Goal: Ask a question

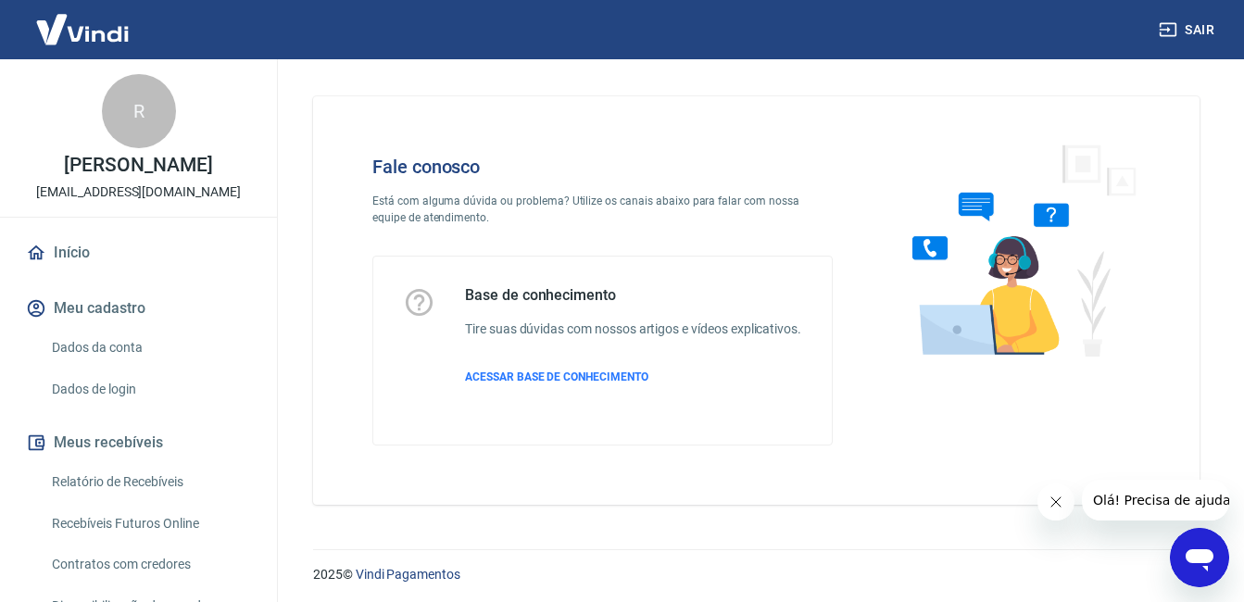
click at [1225, 562] on div "Abrir janela de mensagens" at bounding box center [1200, 558] width 56 height 56
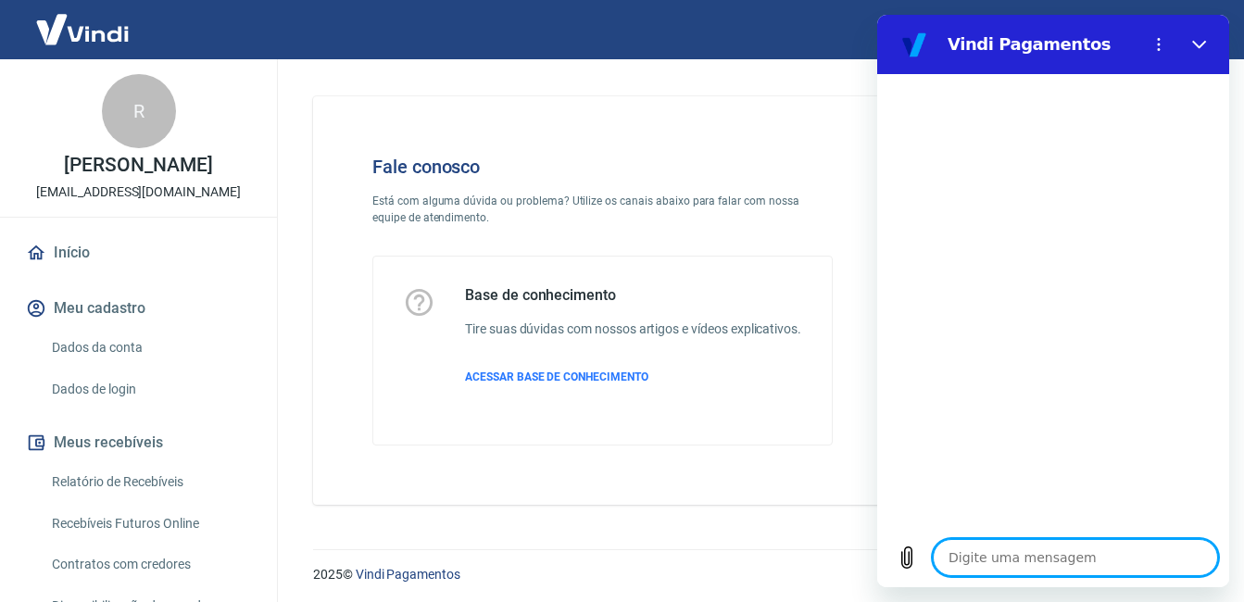
type textarea "B"
type textarea "x"
type textarea "Bo"
type textarea "x"
type textarea "Bom"
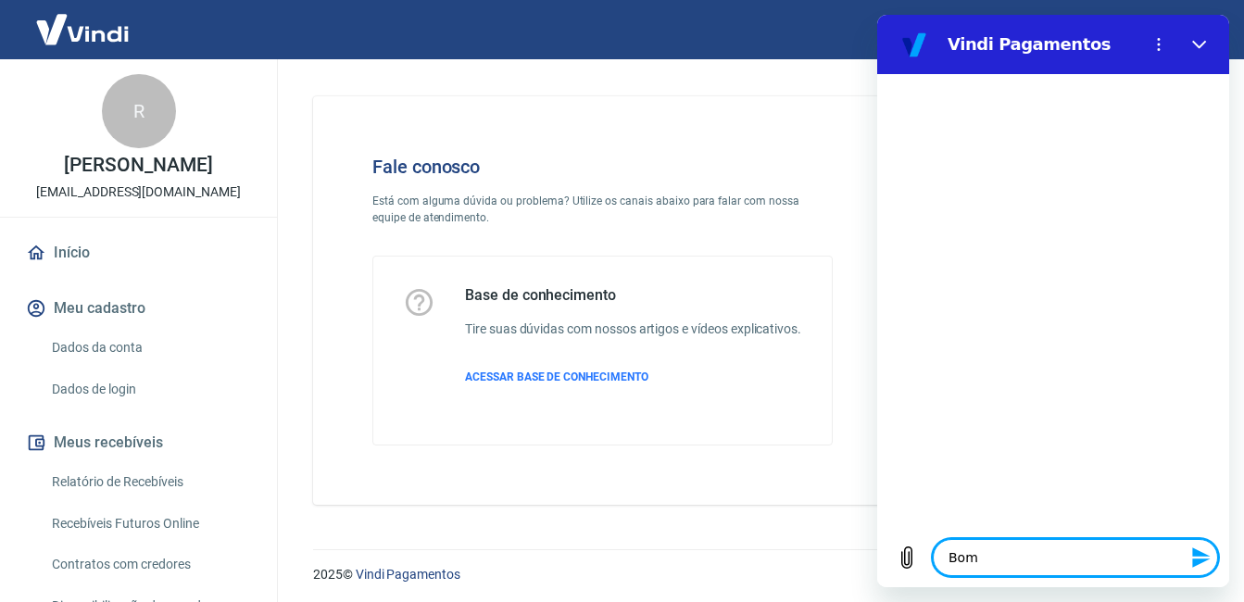
type textarea "x"
type textarea "Bom"
type textarea "x"
type textarea "Bom d"
type textarea "x"
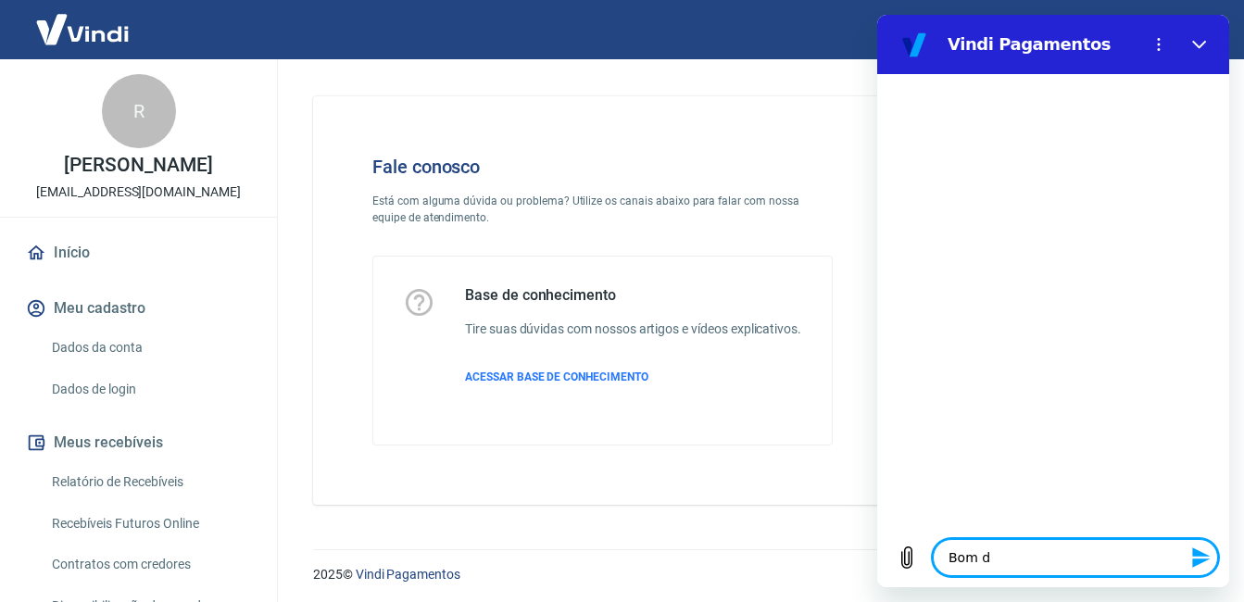
type textarea "Bom di"
type textarea "x"
type textarea "Bom dia"
type textarea "x"
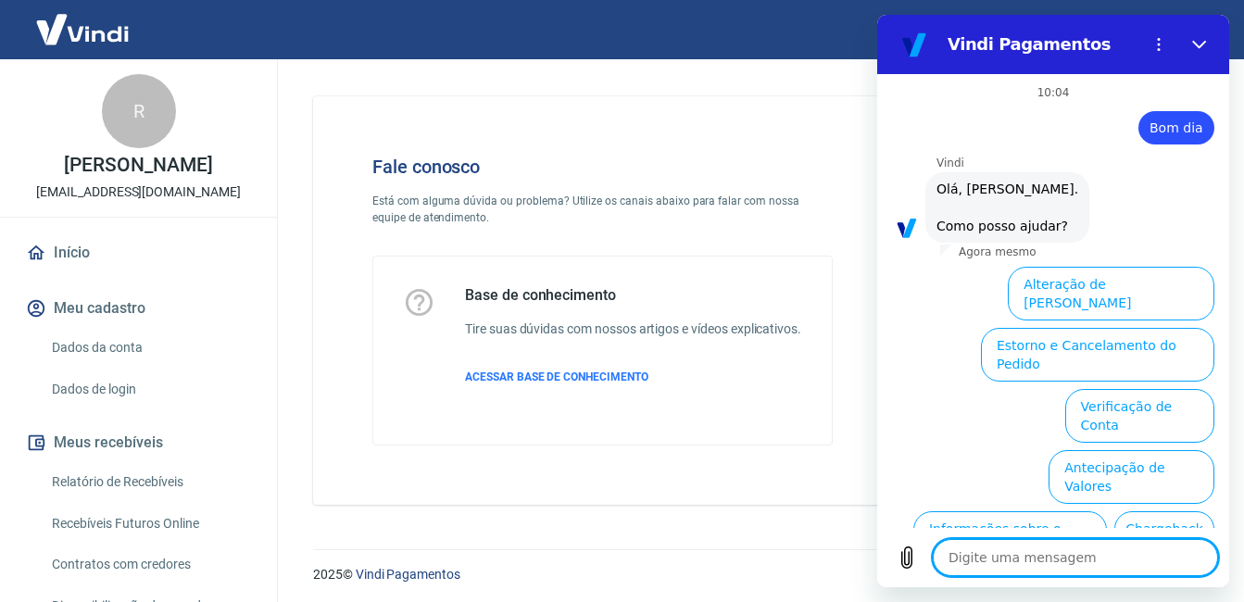
scroll to position [120, 0]
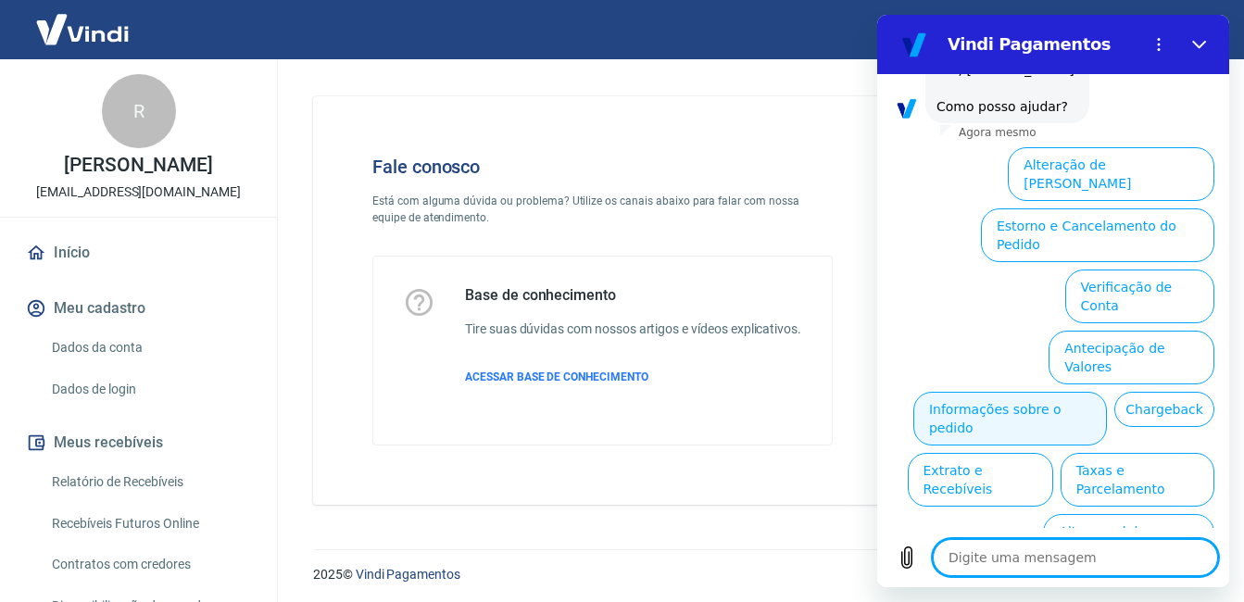
click at [1107, 392] on button "Informações sobre o pedido" at bounding box center [1011, 419] width 194 height 54
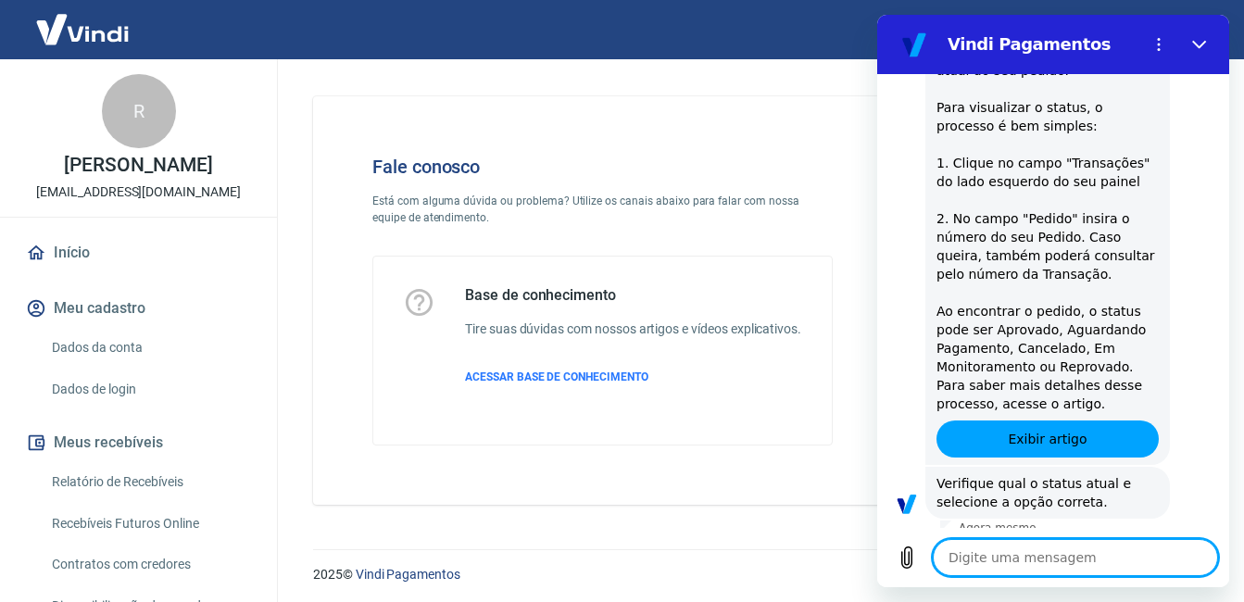
scroll to position [438, 0]
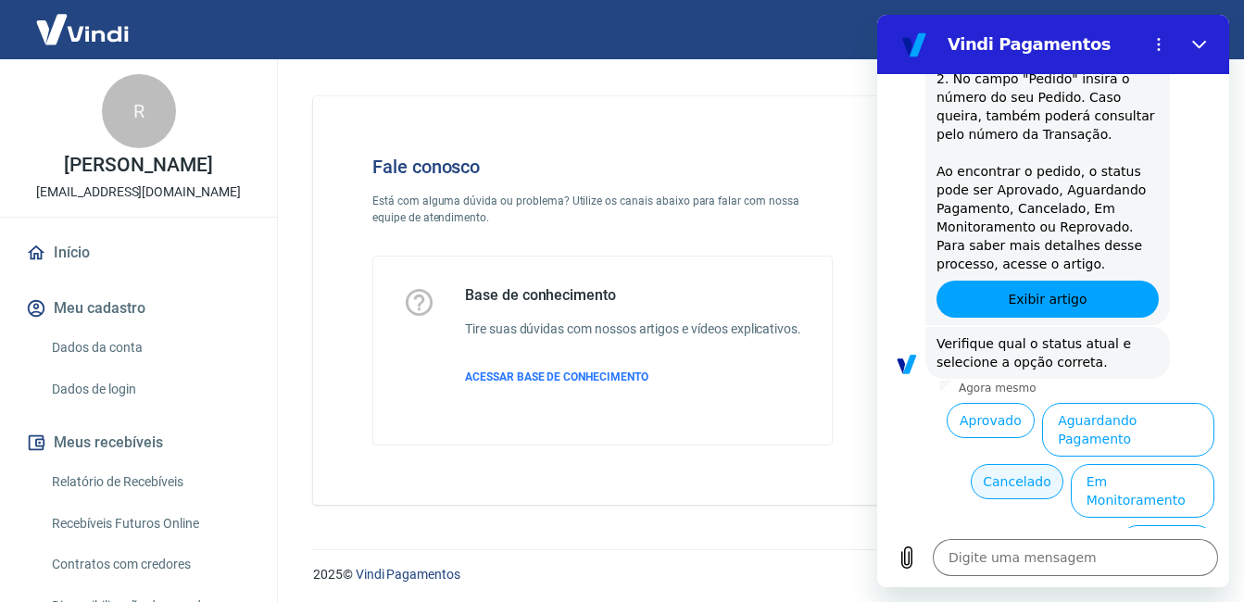
click at [1013, 464] on button "Cancelado" at bounding box center [1017, 481] width 92 height 35
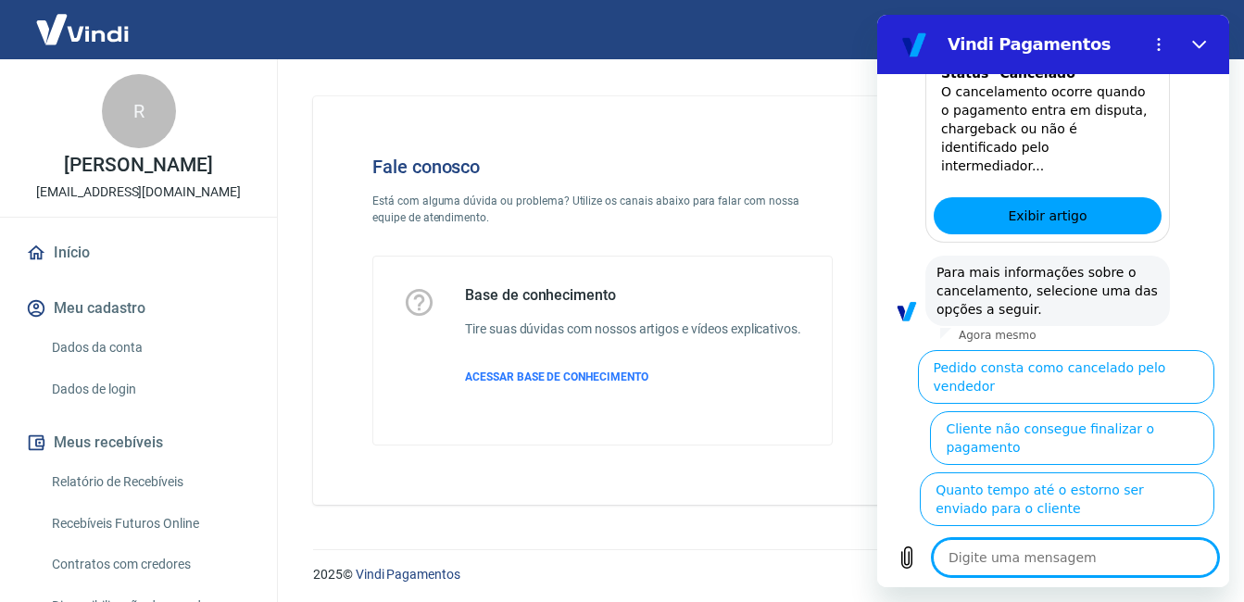
scroll to position [1289, 0]
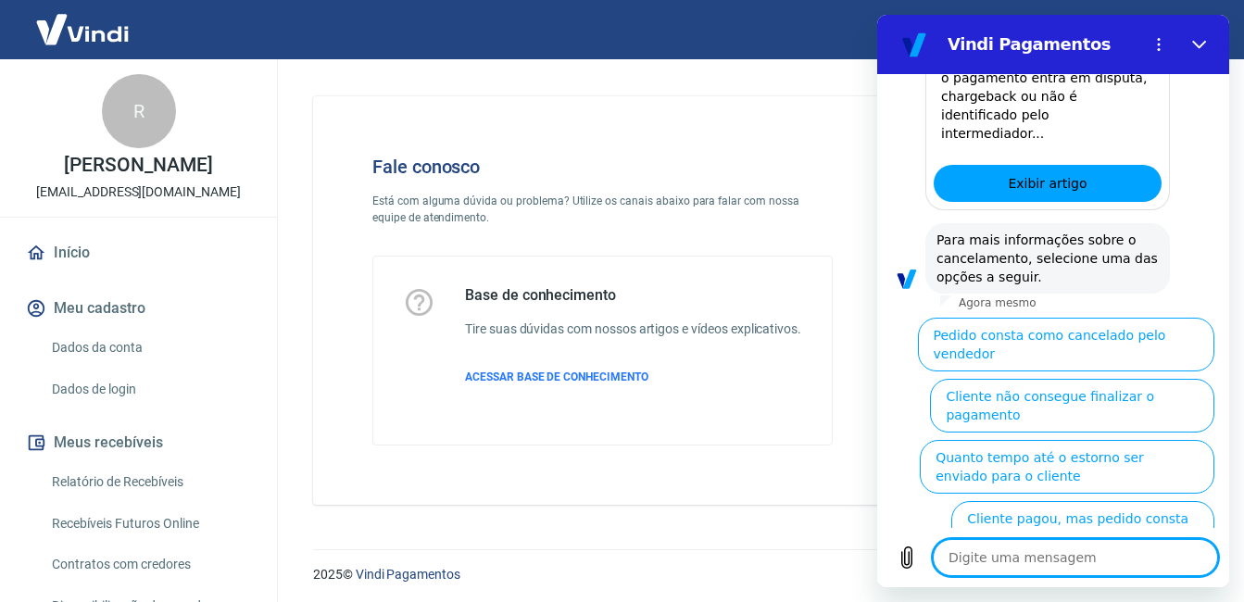
click at [1109, 562] on button "Por que a transação está cancelada" at bounding box center [1098, 589] width 233 height 54
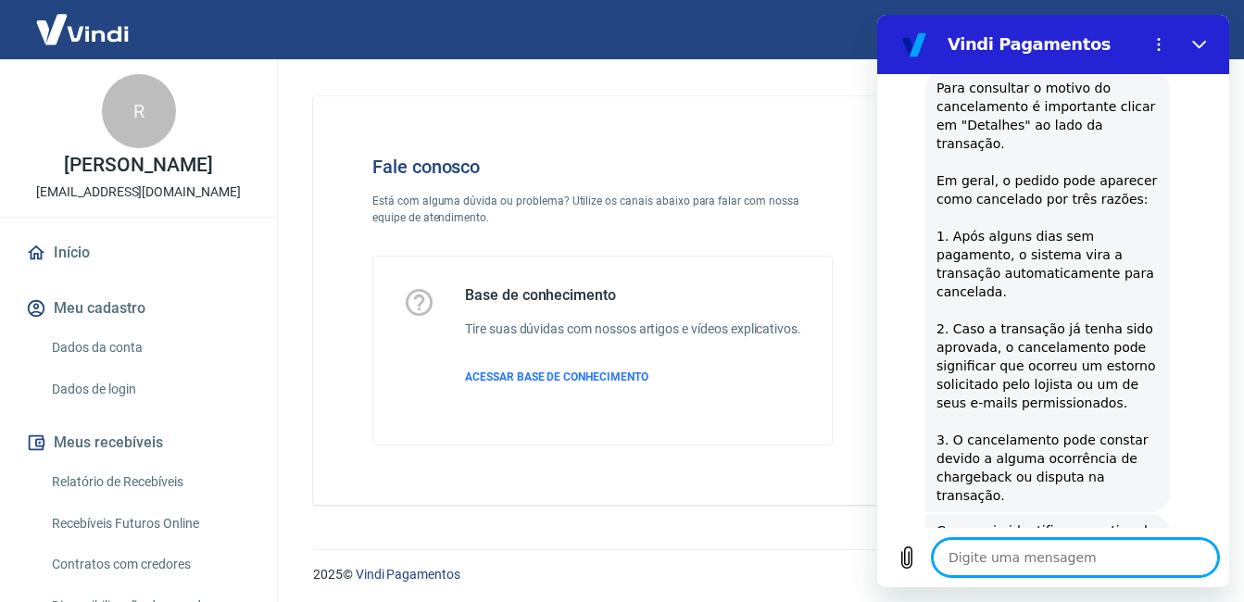
scroll to position [1630, 0]
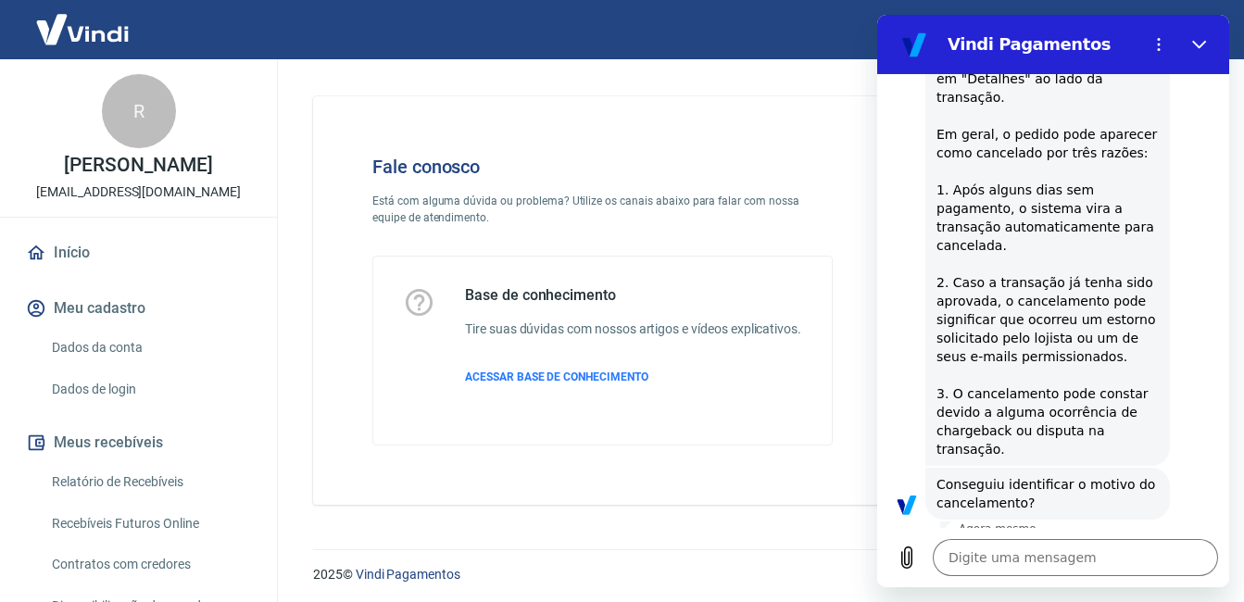
drag, startPoint x: 1165, startPoint y: 510, endPoint x: 1157, endPoint y: 397, distance: 113.3
click at [1166, 544] on button "Não" at bounding box center [1186, 561] width 57 height 35
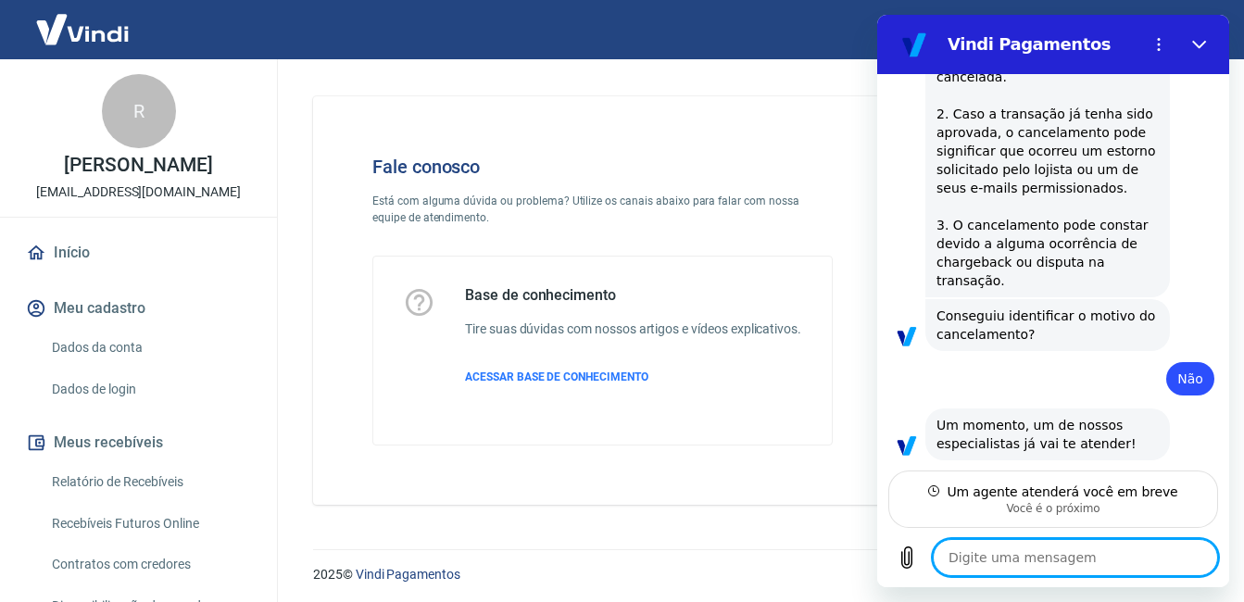
scroll to position [1797, 0]
type textarea "x"
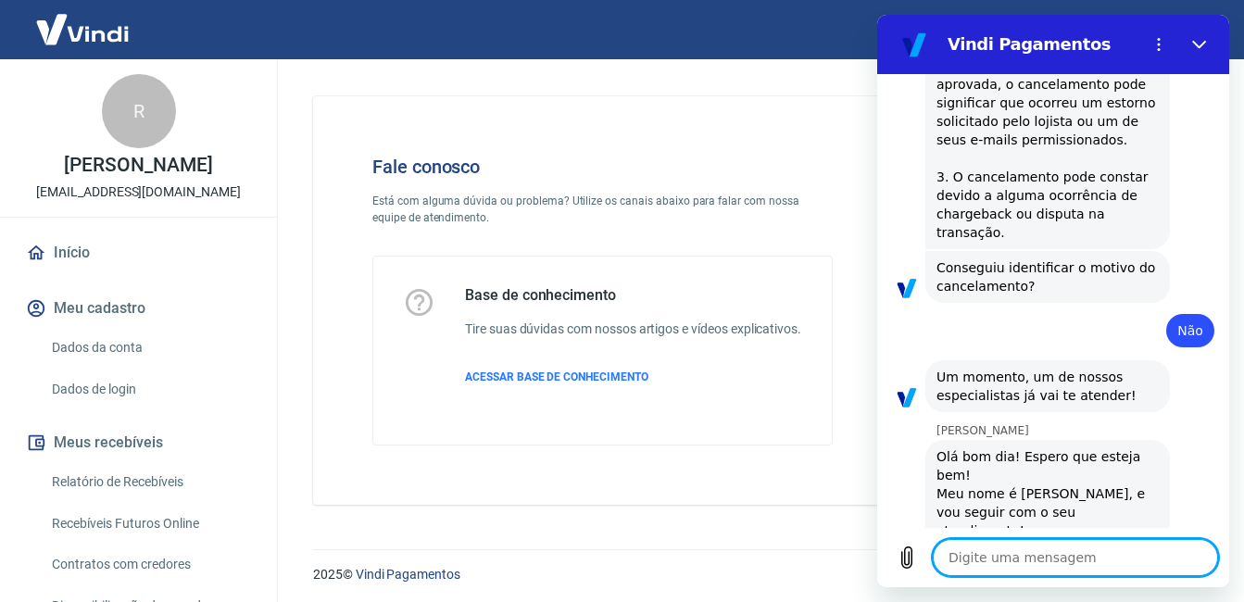
scroll to position [1850, 0]
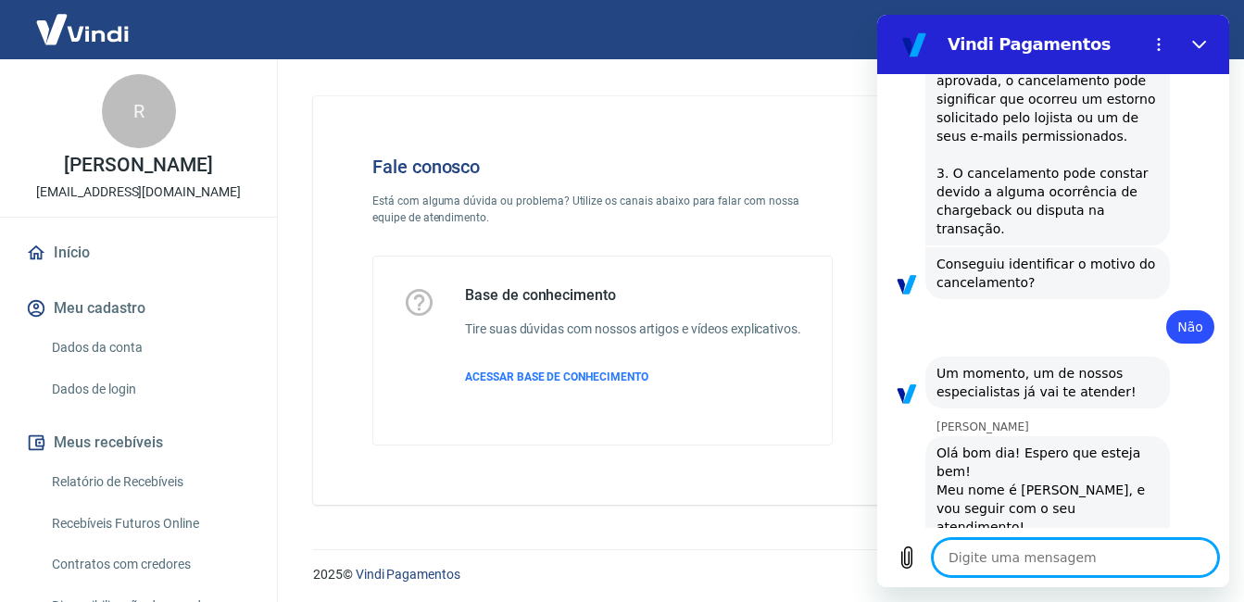
click at [1113, 556] on textarea at bounding box center [1075, 557] width 285 height 37
type textarea "N"
type textarea "x"
type textarea "Na"
type textarea "x"
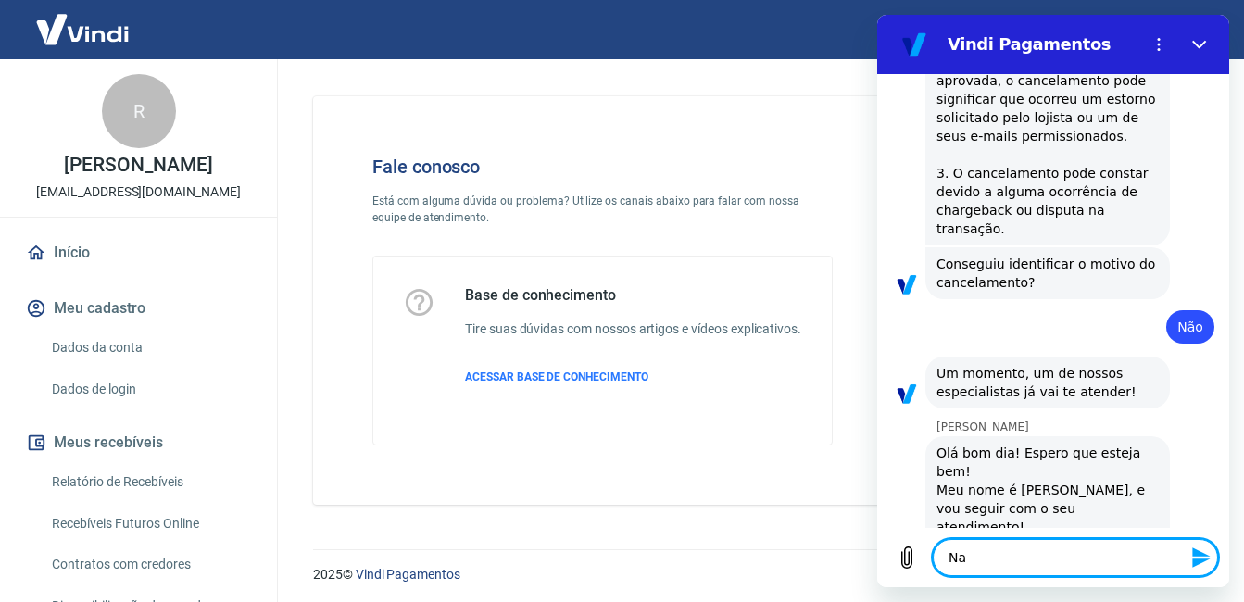
type textarea "Nan"
type textarea "x"
type textarea "Nani"
type textarea "x"
type textarea "Nan"
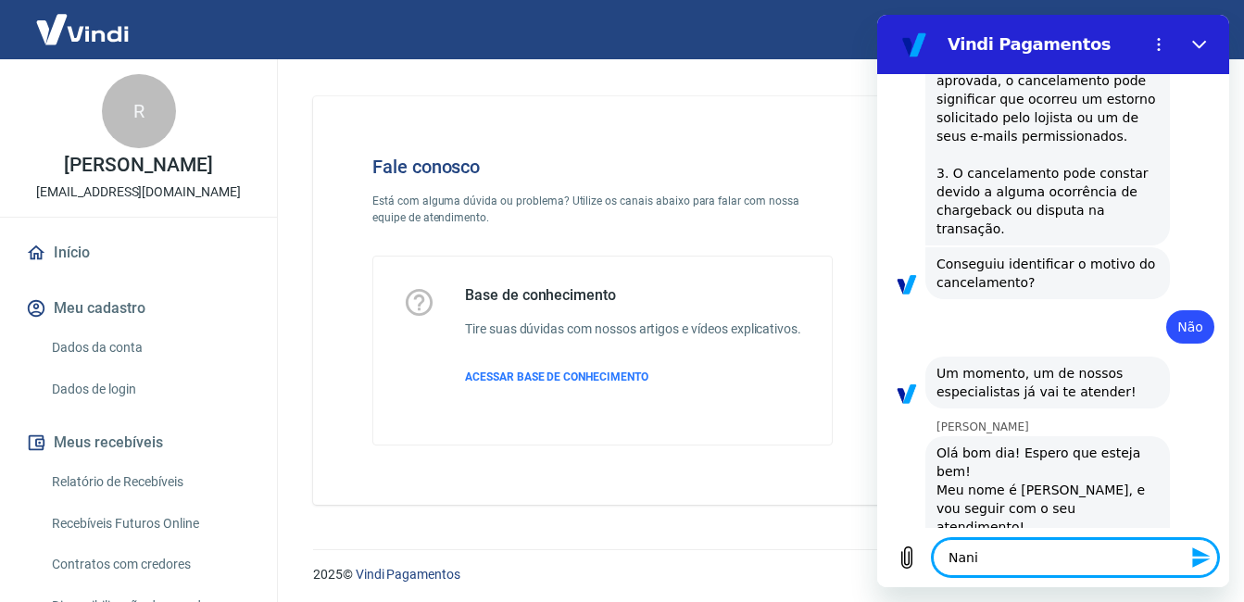
type textarea "x"
type textarea "Na"
type textarea "x"
type textarea "N"
type textarea "x"
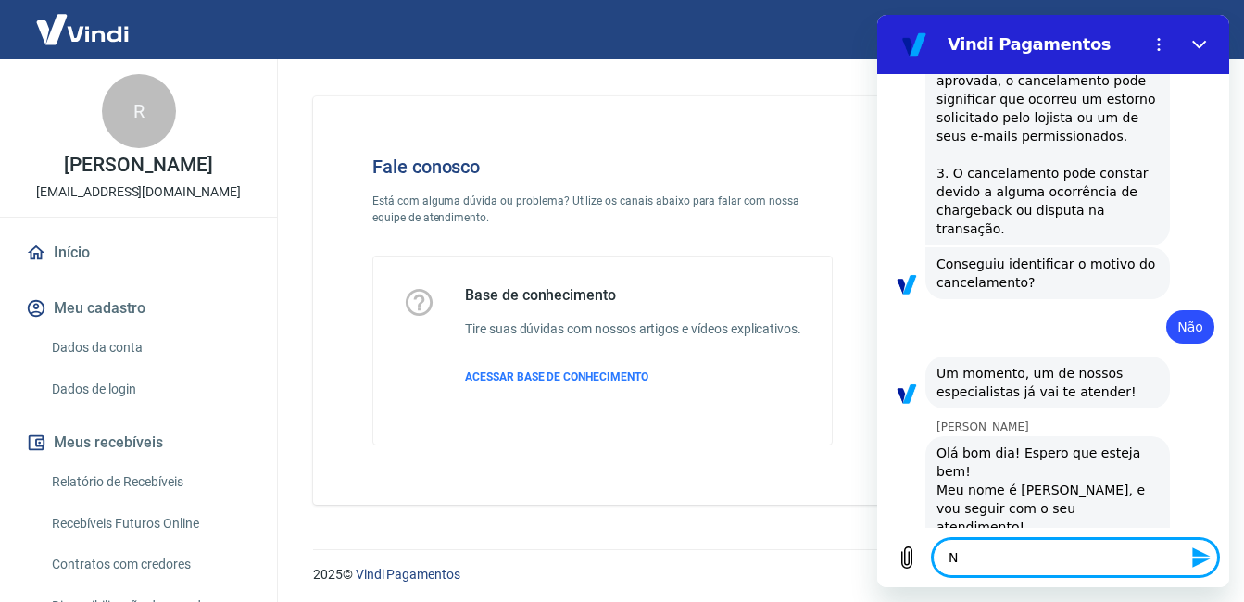
type textarea "x"
type textarea "B"
type textarea "x"
type textarea "Bo"
type textarea "x"
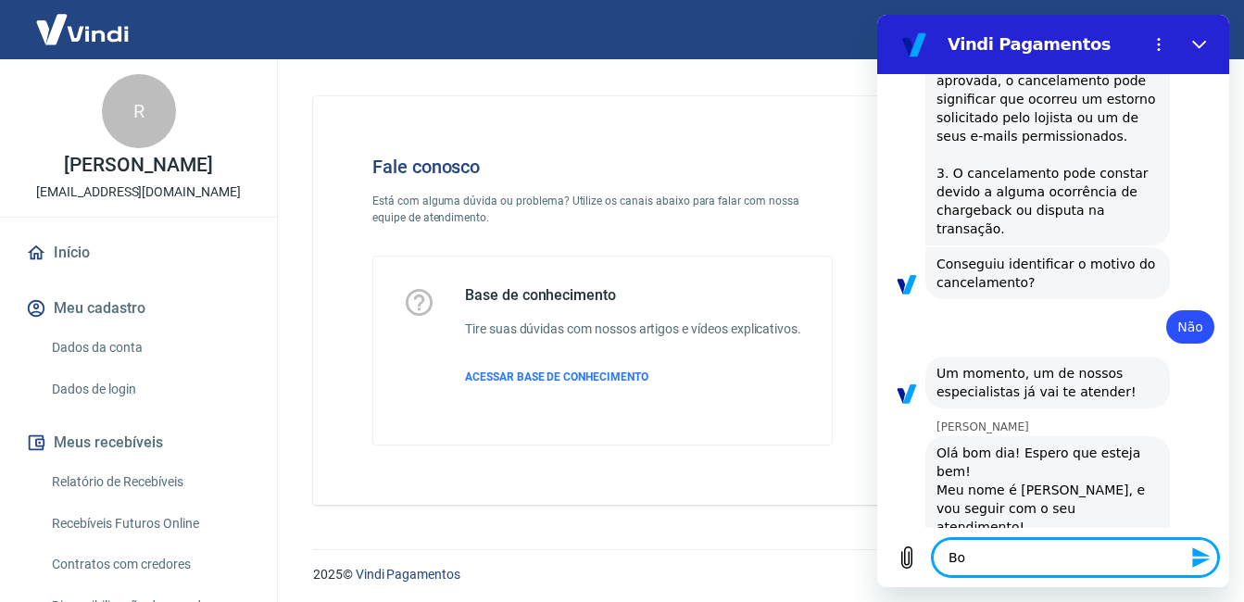
type textarea "Bom"
type textarea "x"
type textarea "Bom"
type textarea "x"
type textarea "Bom d"
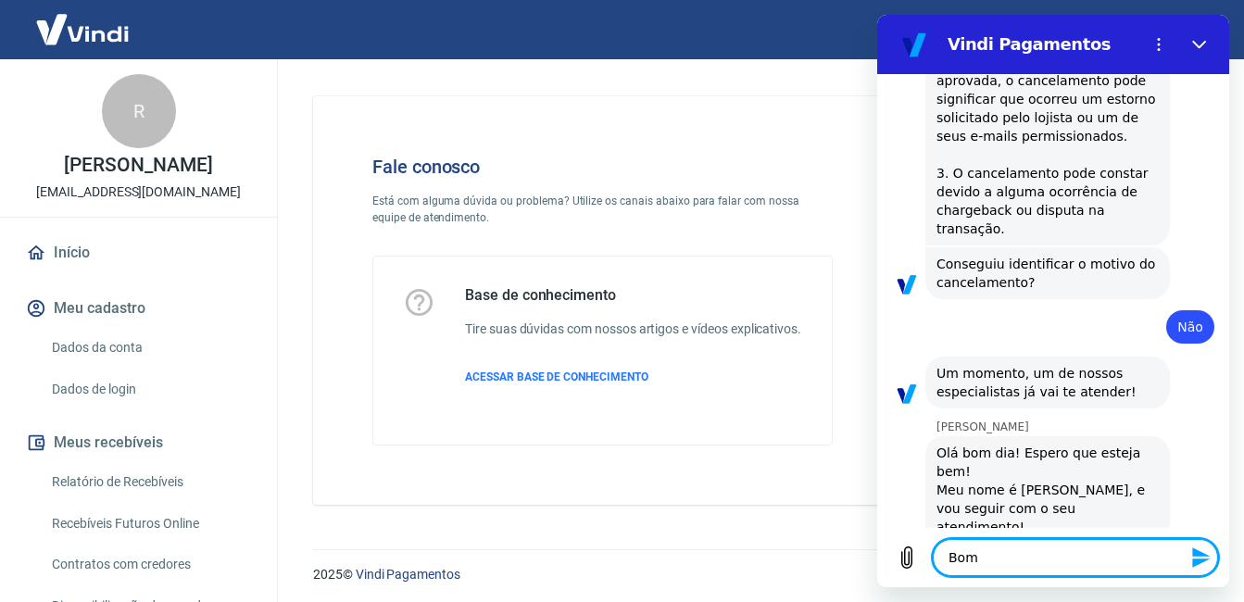
type textarea "x"
type textarea "Bom di"
type textarea "x"
type textarea "Bom dia"
type textarea "x"
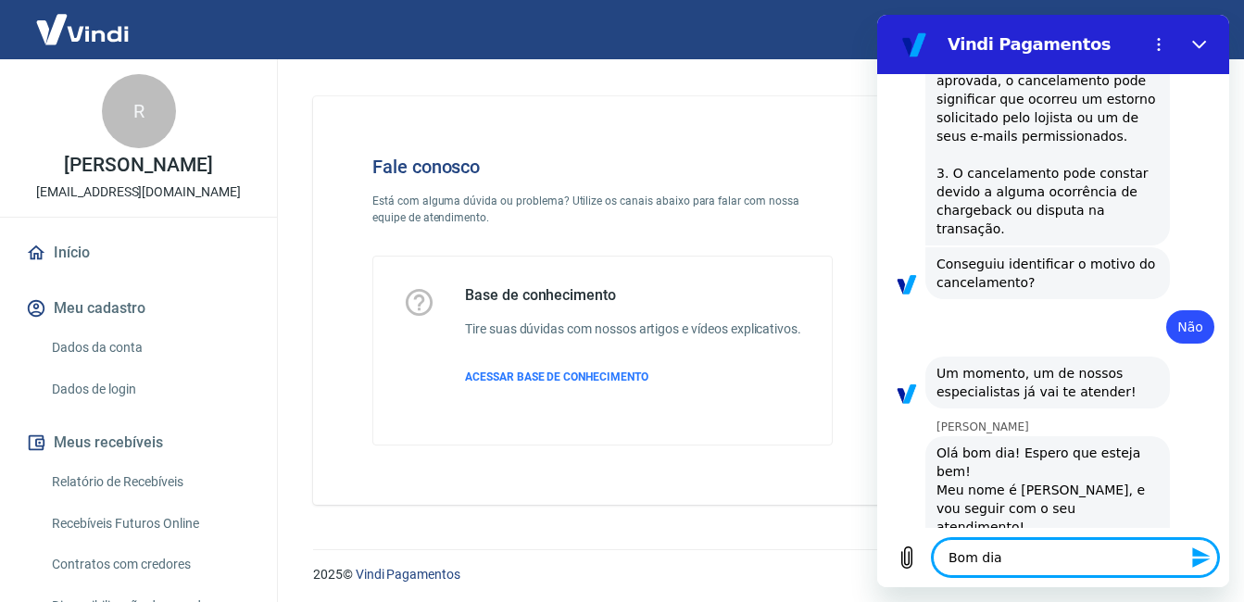
type textarea "Bom dia"
type textarea "x"
type textarea "Bom dia n"
type textarea "x"
type textarea "Bom dia na"
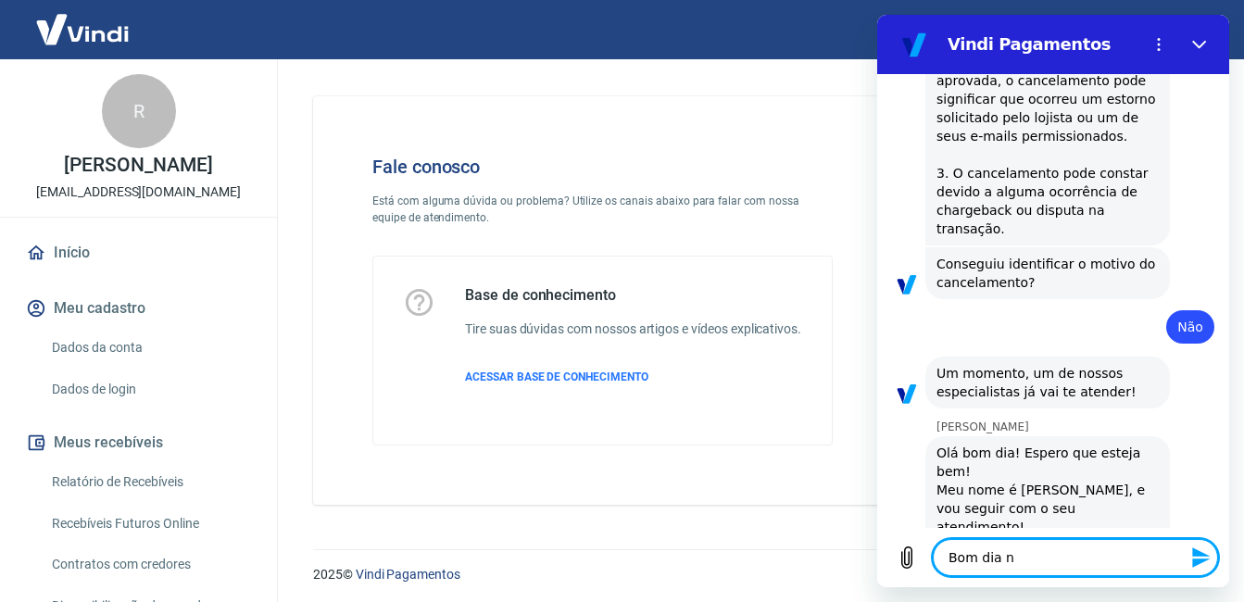
type textarea "x"
type textarea "Bom dia nan"
type textarea "x"
type textarea "Bom dia nani"
type textarea "x"
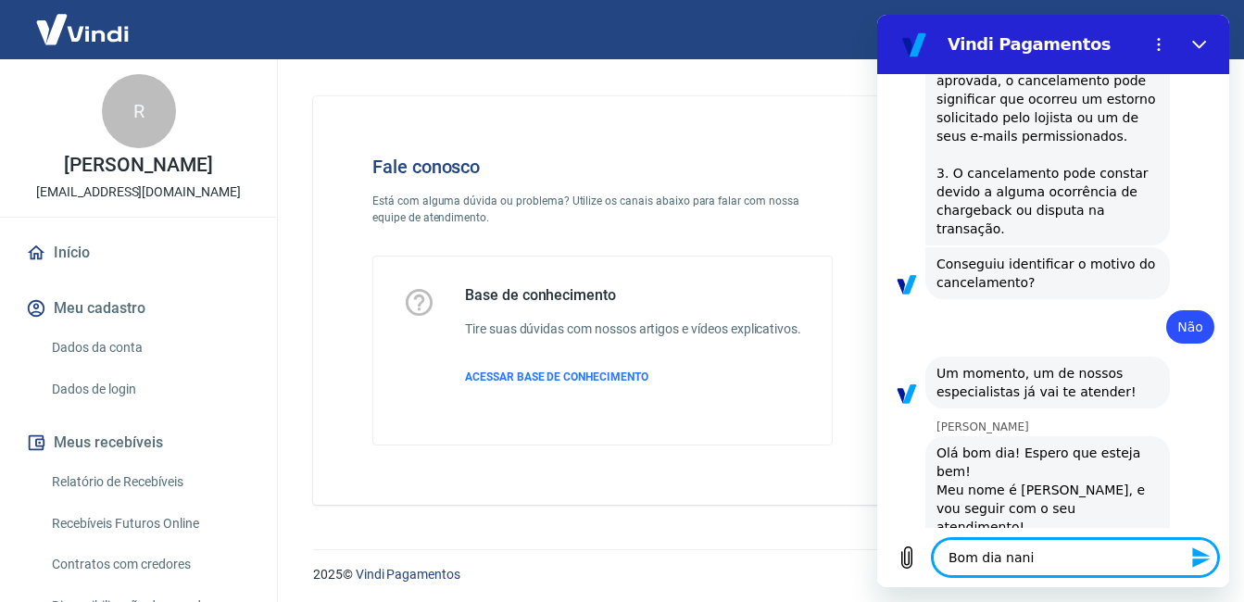
type textarea "Bom dia nani,"
type textarea "x"
type textarea "Bom dia nani"
type textarea "x"
type textarea "Bom dia nan"
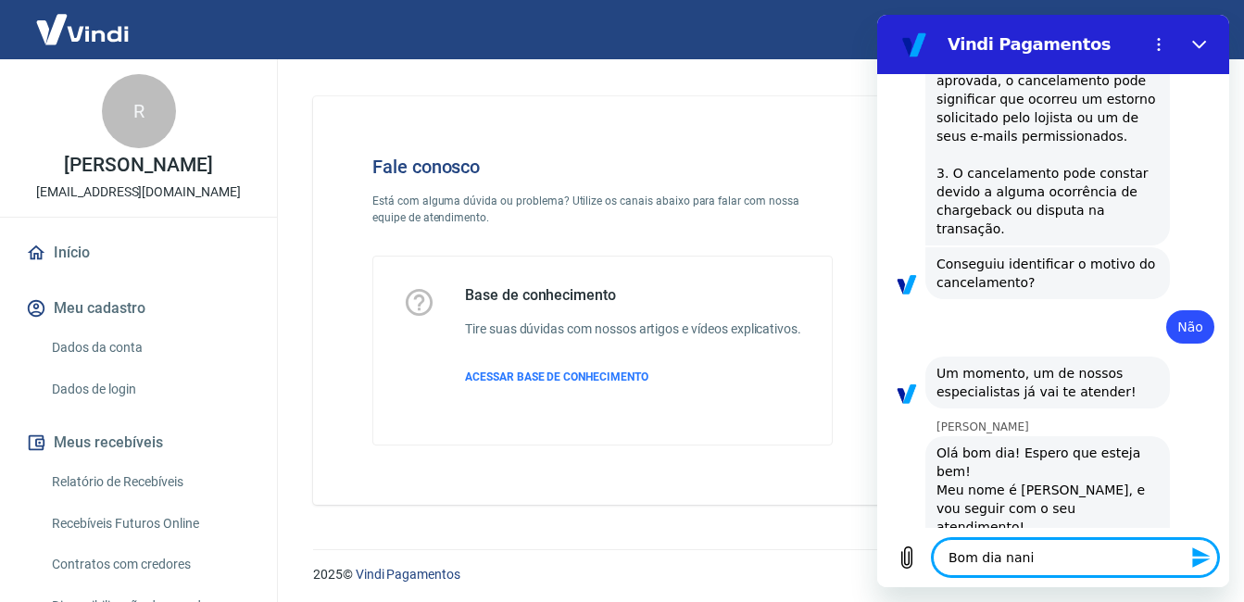
type textarea "x"
type textarea "Bom dia na"
type textarea "x"
type textarea "Bom dia n"
type textarea "x"
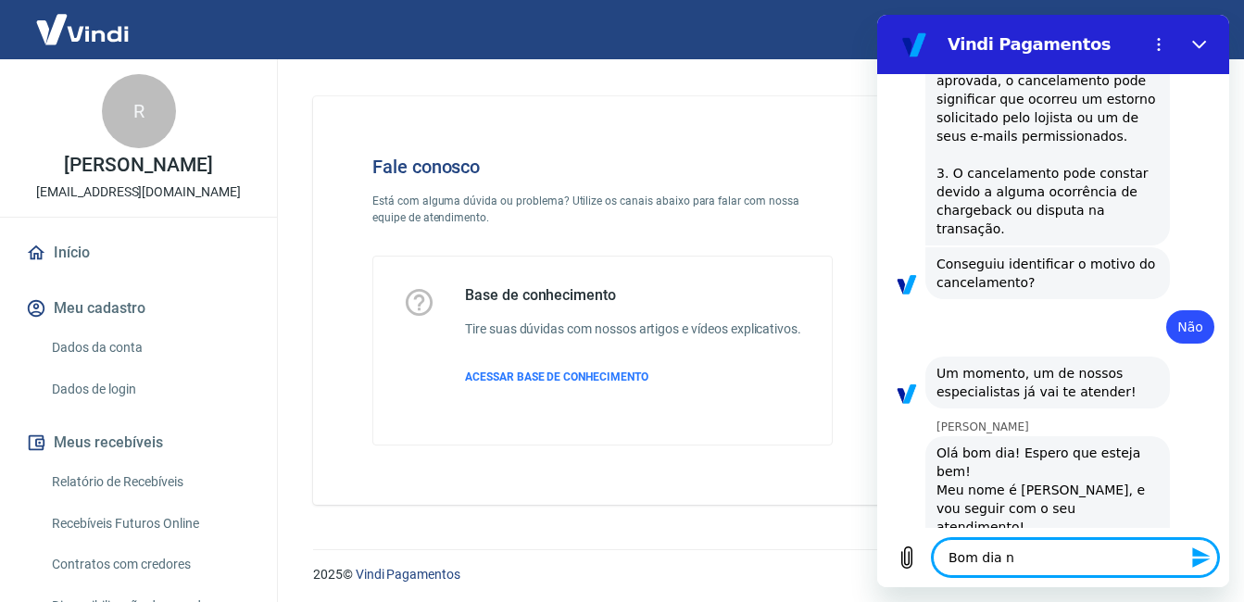
type textarea "Bom dia"
type textarea "x"
type textarea "Bom dia N"
type textarea "x"
type textarea "Bom dia Na"
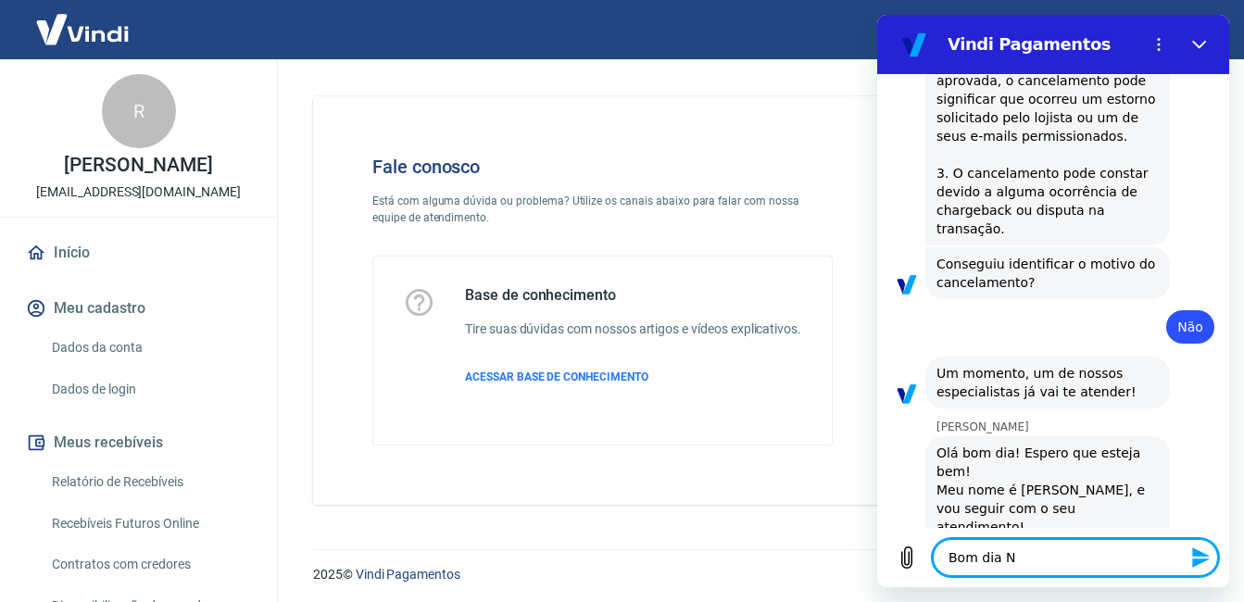
type textarea "x"
type textarea "Bom dia Nan"
type textarea "x"
type textarea "Bom dia Nani"
type textarea "x"
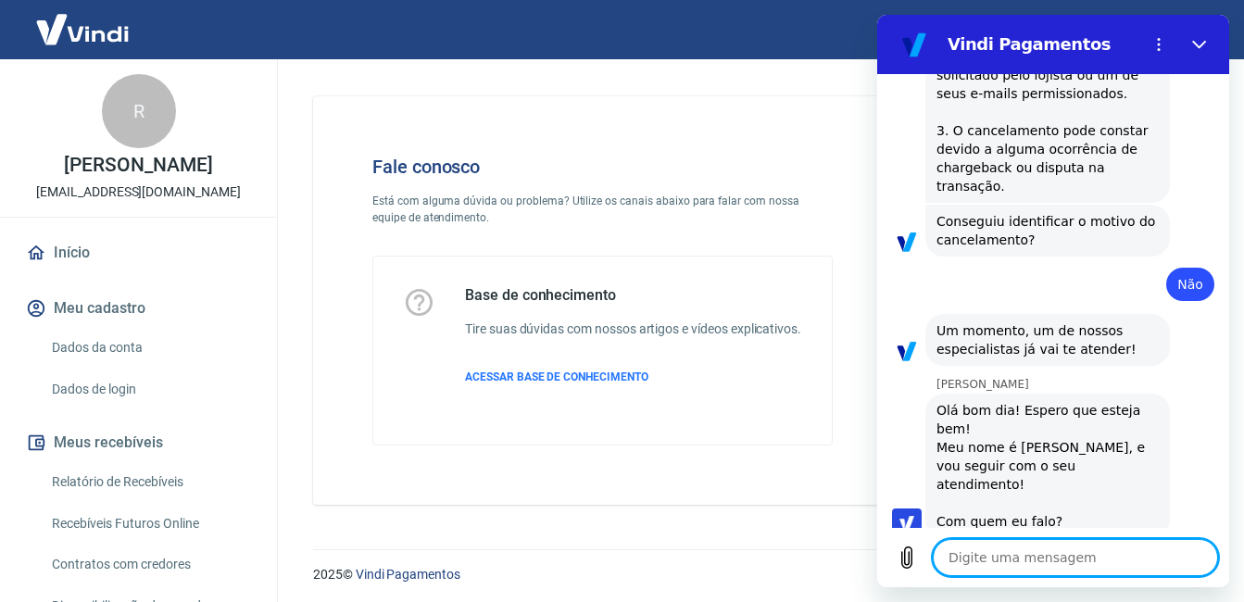
type textarea "x"
type textarea "C"
type textarea "x"
type textarea "Co"
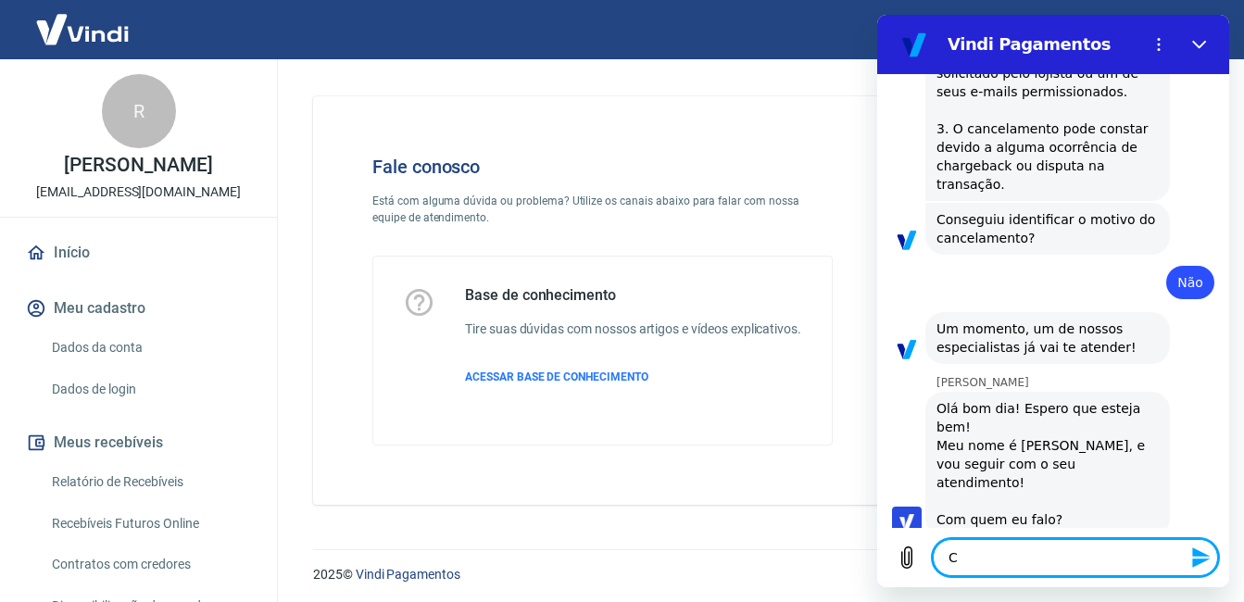
type textarea "x"
type textarea "Com"
type textarea "x"
type textarea "Com"
type textarea "x"
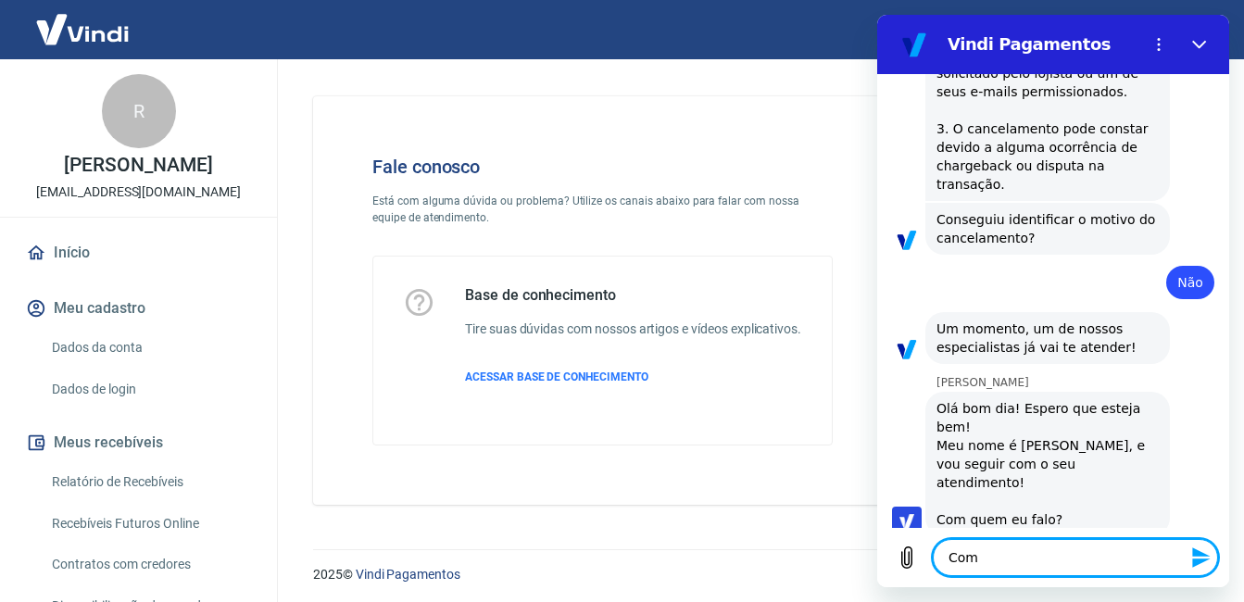
type textarea "Com a"
type textarea "x"
type textarea "Com a"
type textarea "x"
type textarea "Com a L"
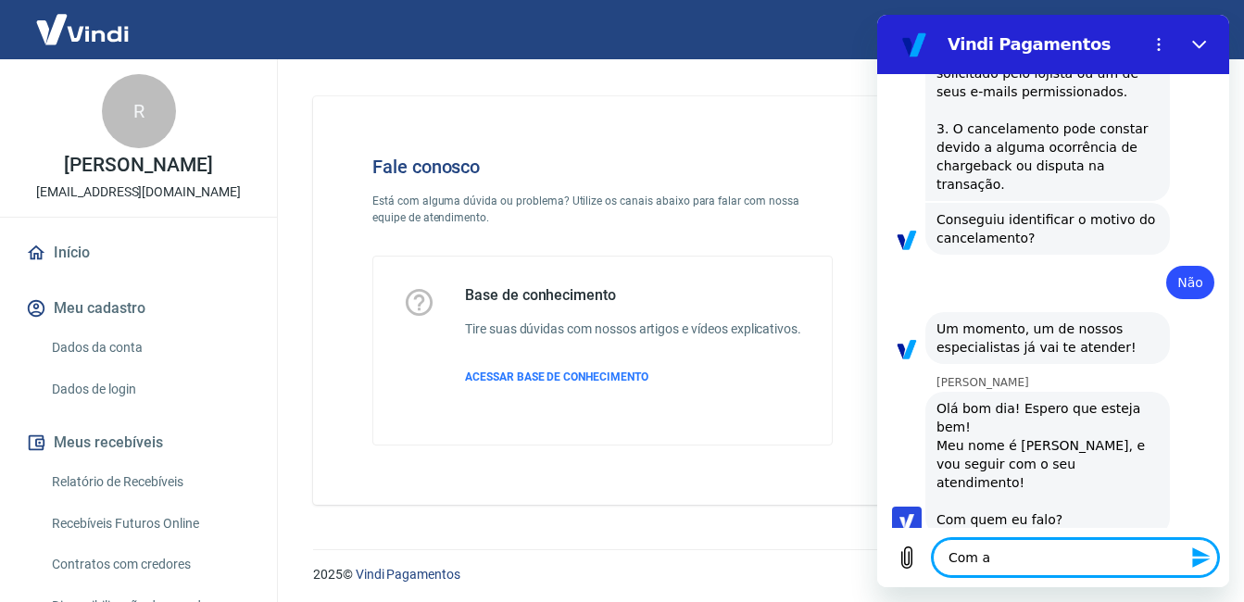
type textarea "x"
type textarea "Com a La"
type textarea "x"
type textarea "Com a Lar"
type textarea "x"
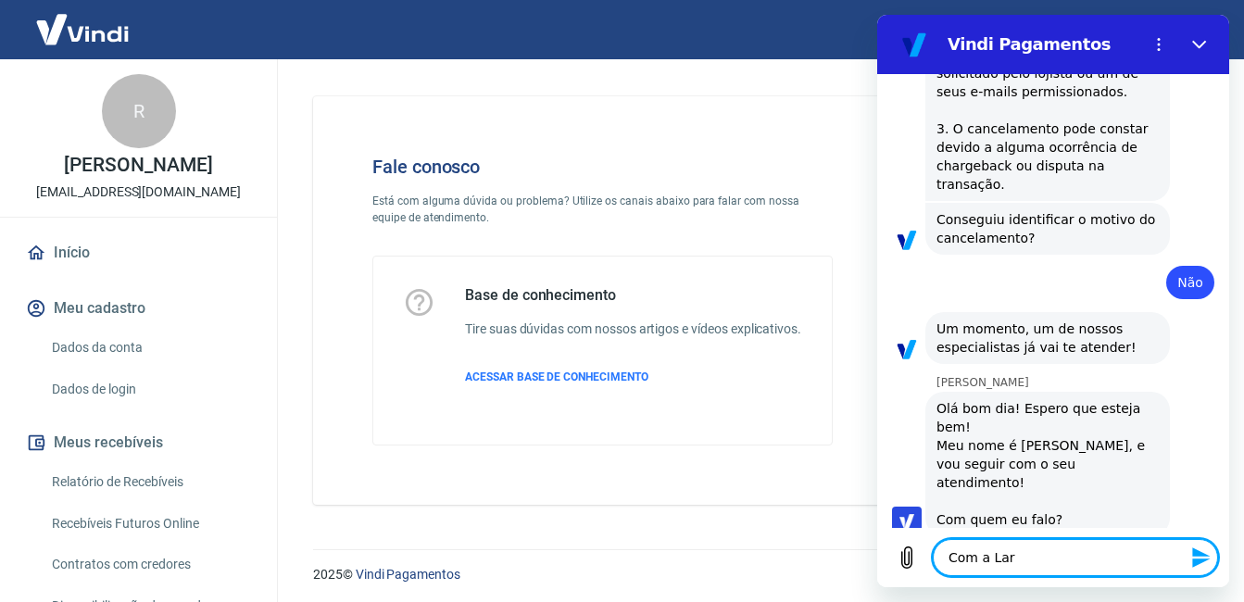
type textarea "Com a Lari"
type textarea "x"
type textarea "Com a Laris"
type textarea "x"
type textarea "Com a Lariss"
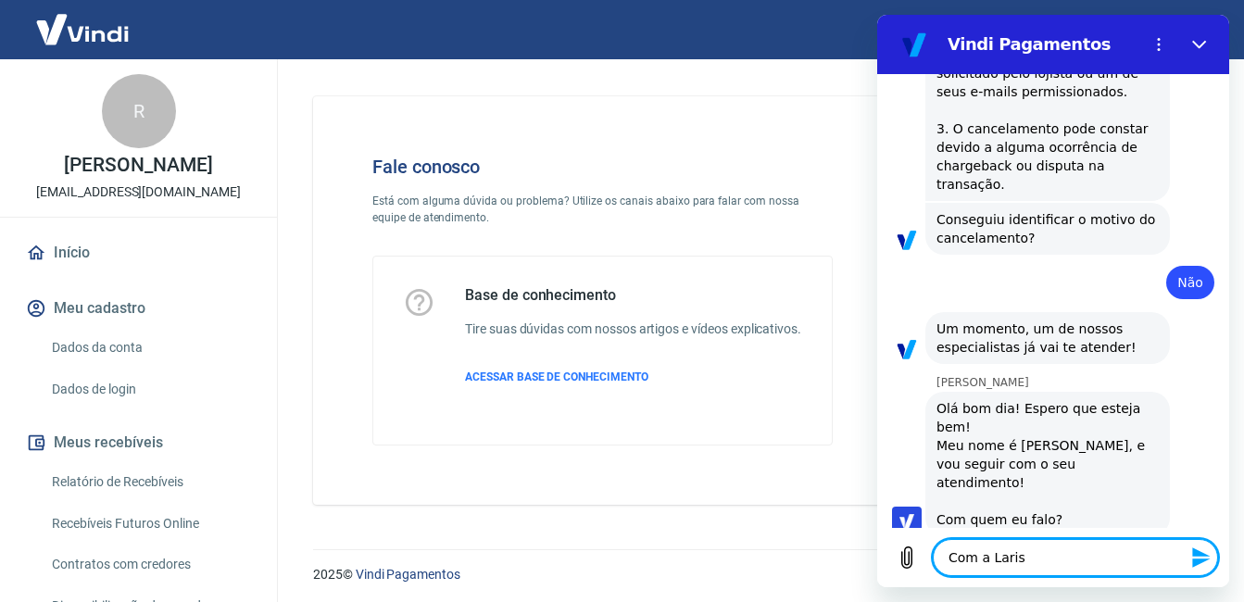
type textarea "x"
type textarea "Com a Larissa"
type textarea "x"
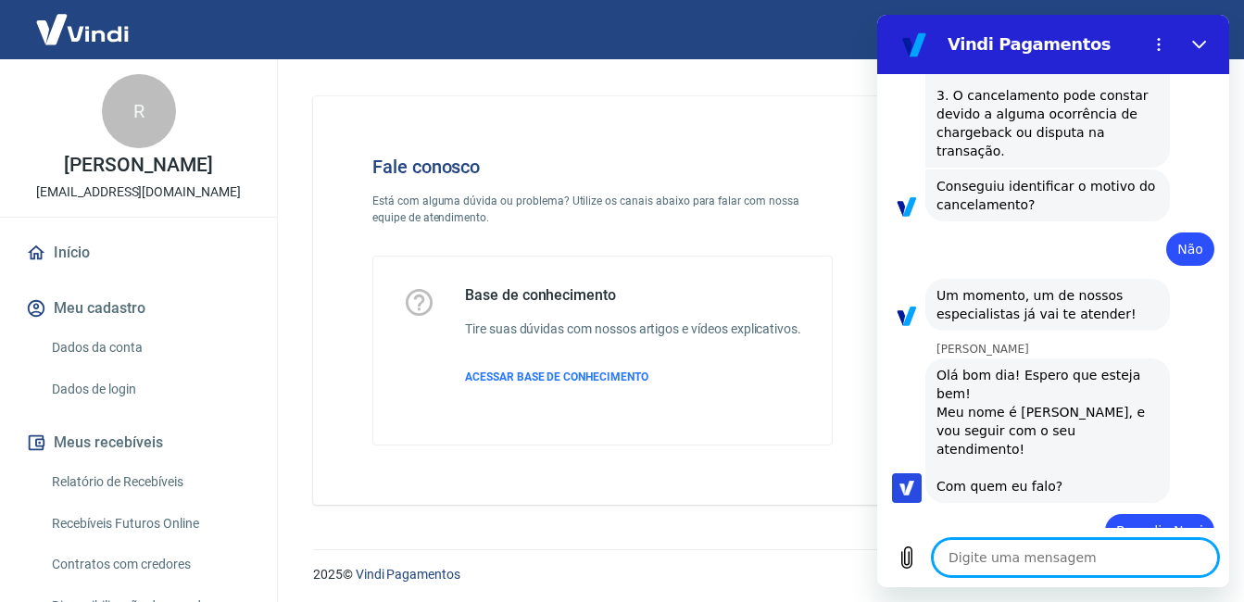
type textarea "x"
click at [1156, 554] on textarea at bounding box center [1075, 557] width 285 height 37
type textarea "E"
type textarea "x"
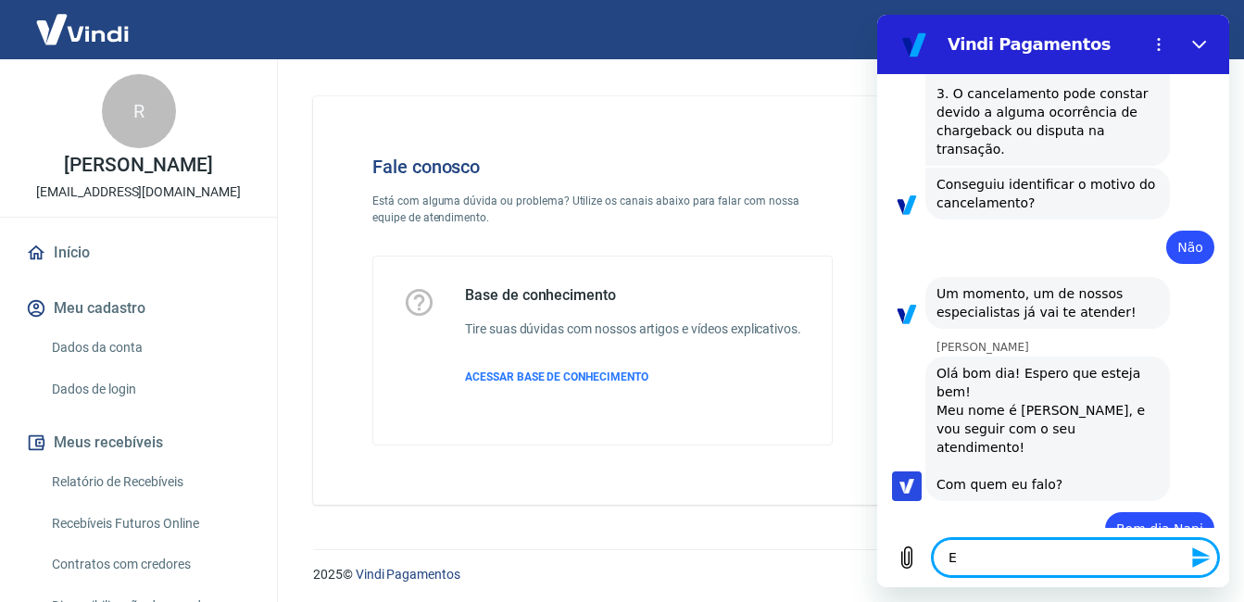
type textarea "Eu"
type textarea "x"
type textarea "Eu"
type textarea "x"
type textarea "Eu g"
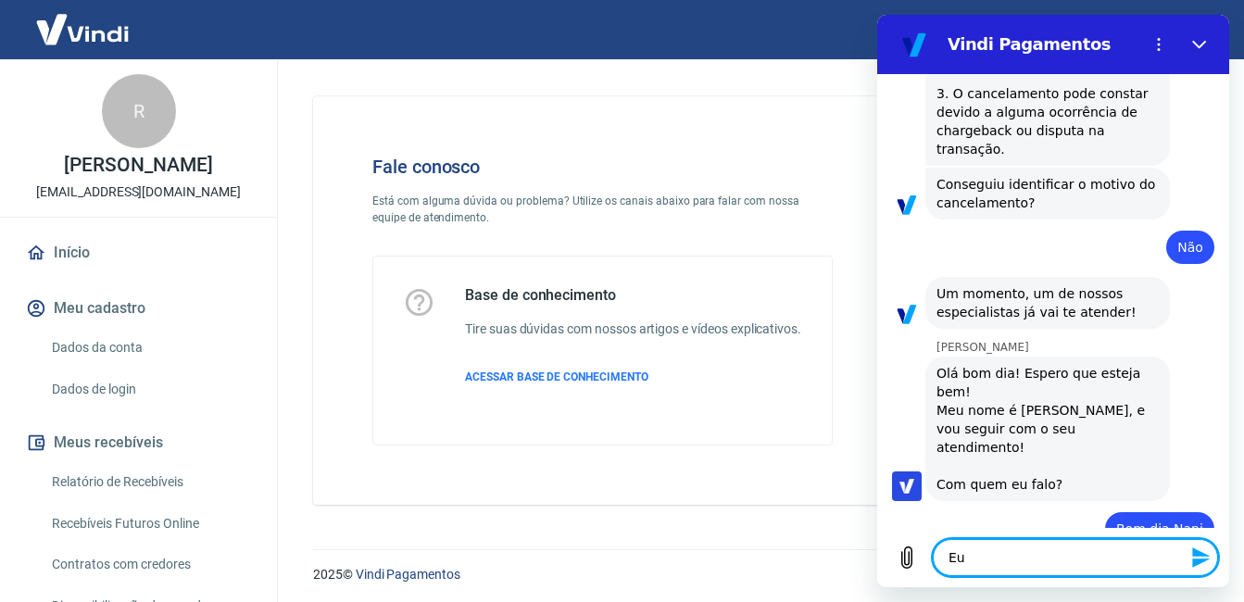
type textarea "x"
type textarea "Eu go"
type textarea "x"
type textarea "Eu gos"
type textarea "x"
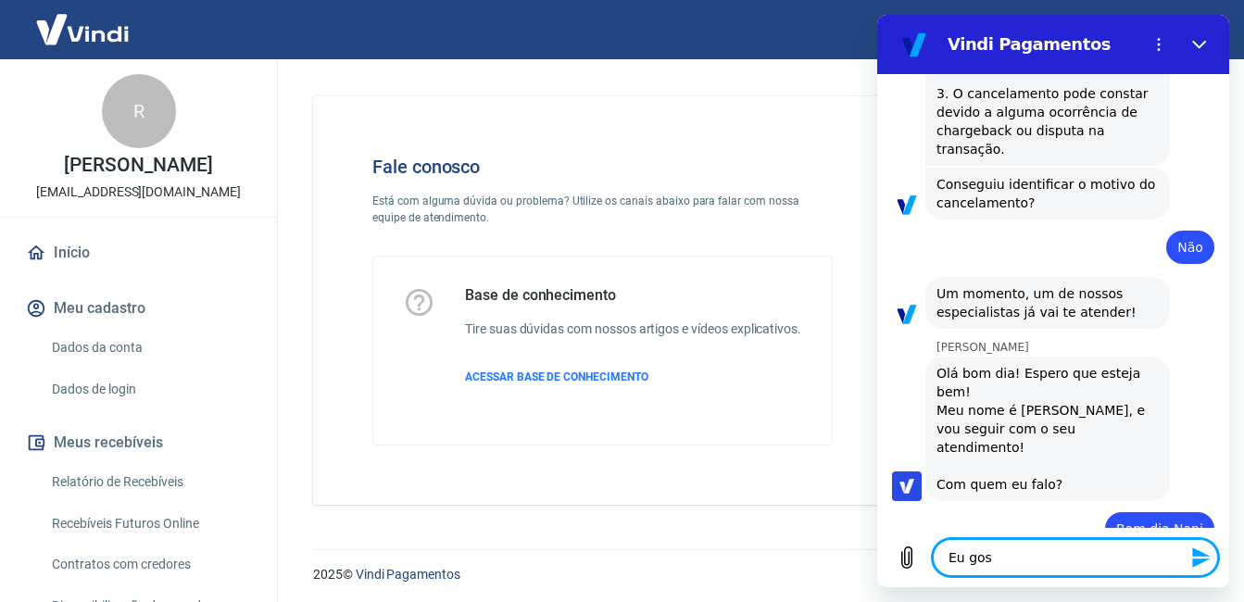
type textarea "Eu gost"
type textarea "x"
type textarea "Eu gosta"
type textarea "x"
type textarea "Eu gostar"
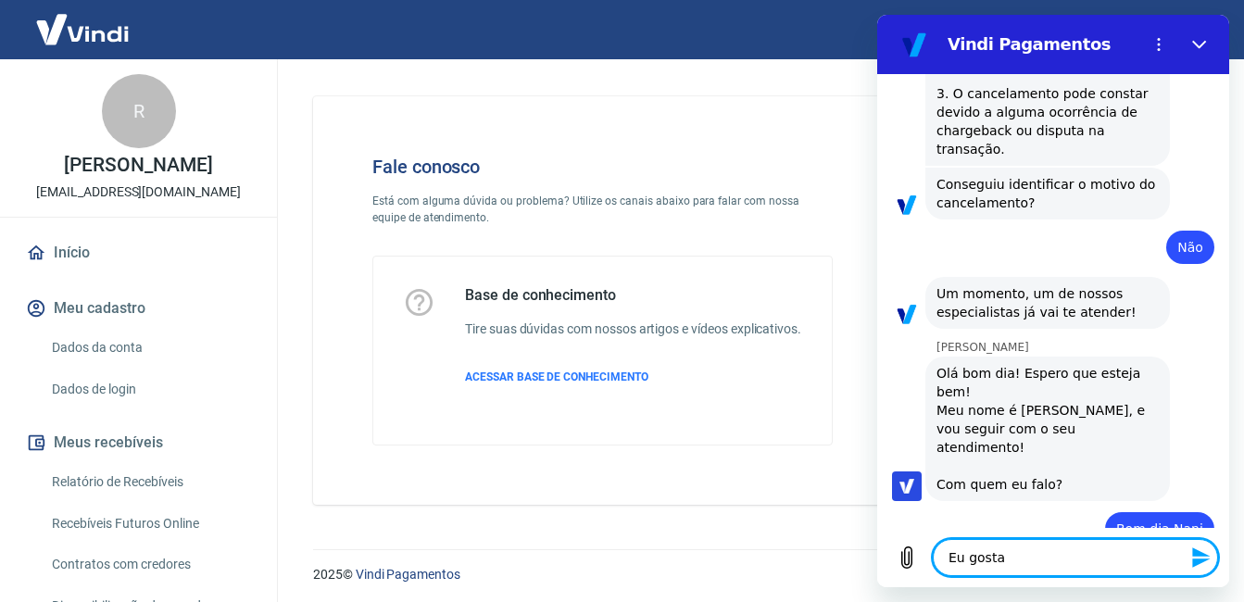
type textarea "x"
type textarea "Eu gostari"
type textarea "x"
type textarea "Eu gostaria"
type textarea "x"
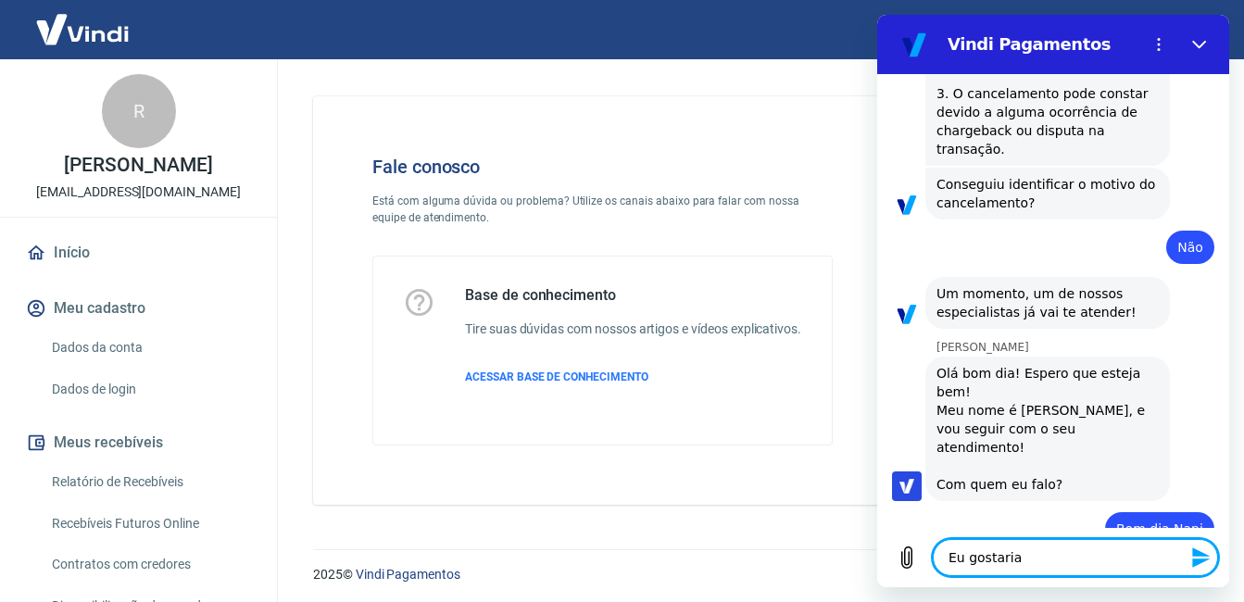
type textarea "Eu gostaria"
type textarea "x"
type textarea "Eu gostaria d"
type textarea "x"
type textarea "Eu gostaria de"
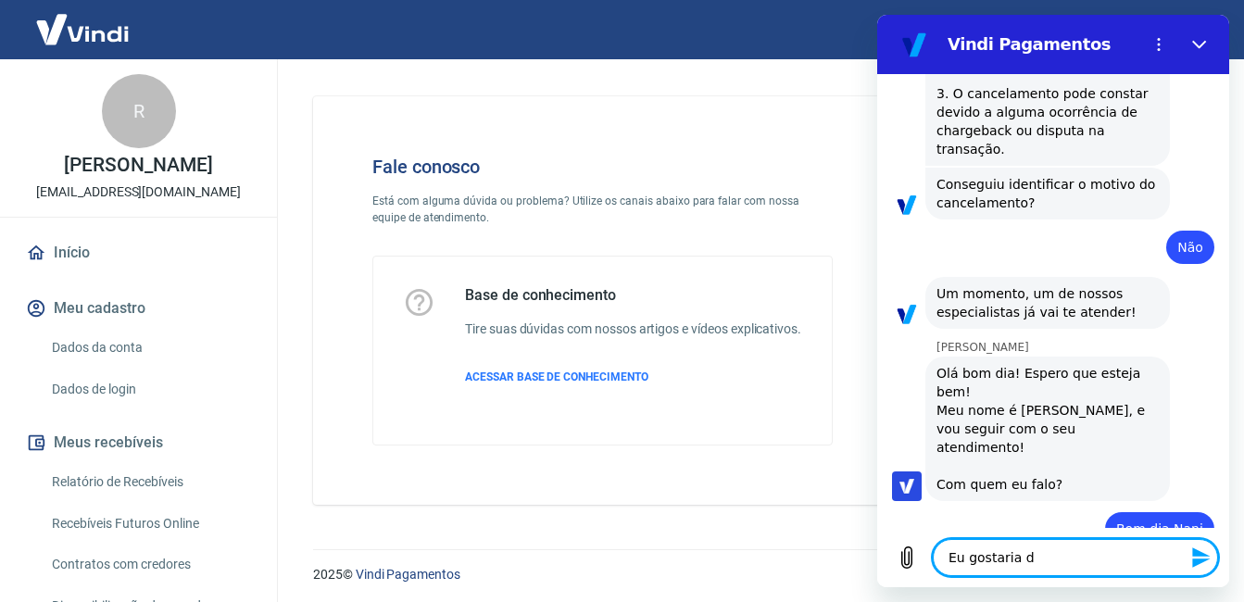
type textarea "x"
type textarea "Eu gostaria de"
type textarea "x"
type textarea "Eu gostaria de v"
type textarea "x"
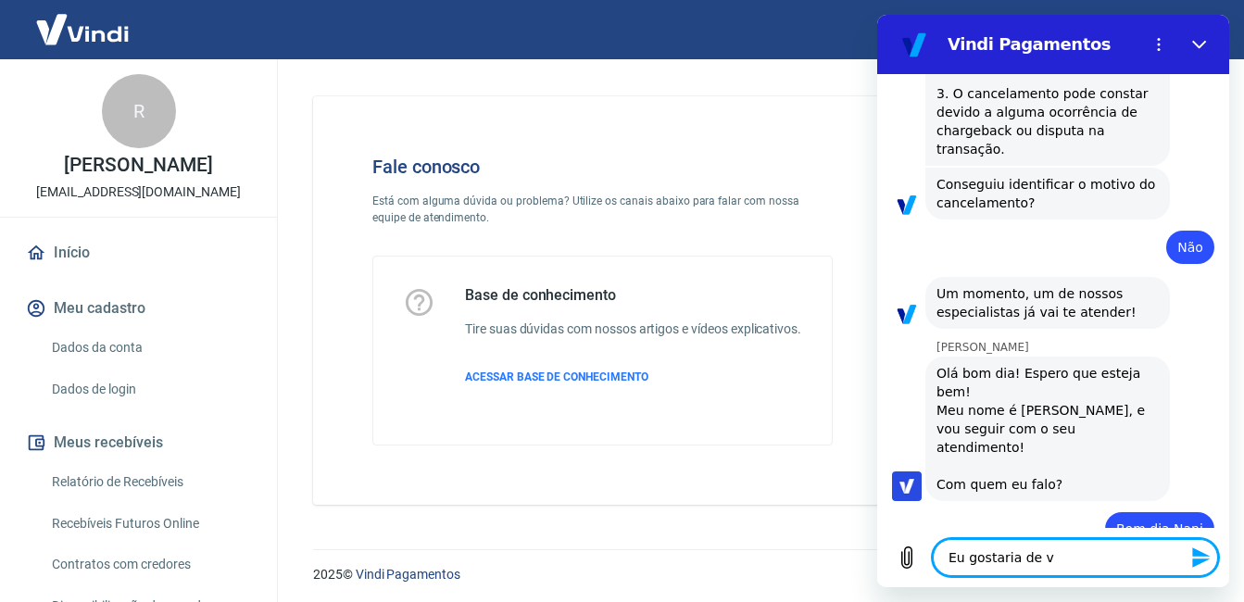
type textarea "Eu gostaria de ve"
type textarea "x"
type textarea "Eu gostaria de ver"
type textarea "x"
type textarea "Eu gostaria de veri"
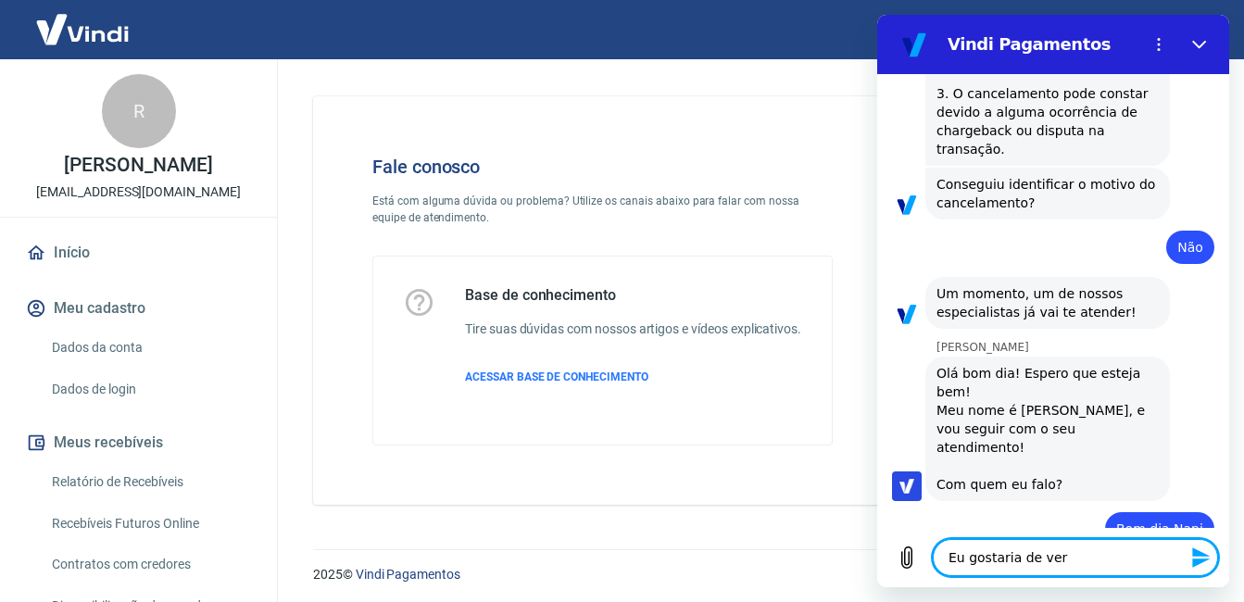
type textarea "x"
type textarea "Eu gostaria de verif"
type textarea "x"
type textarea "Eu gostaria de verifi"
type textarea "x"
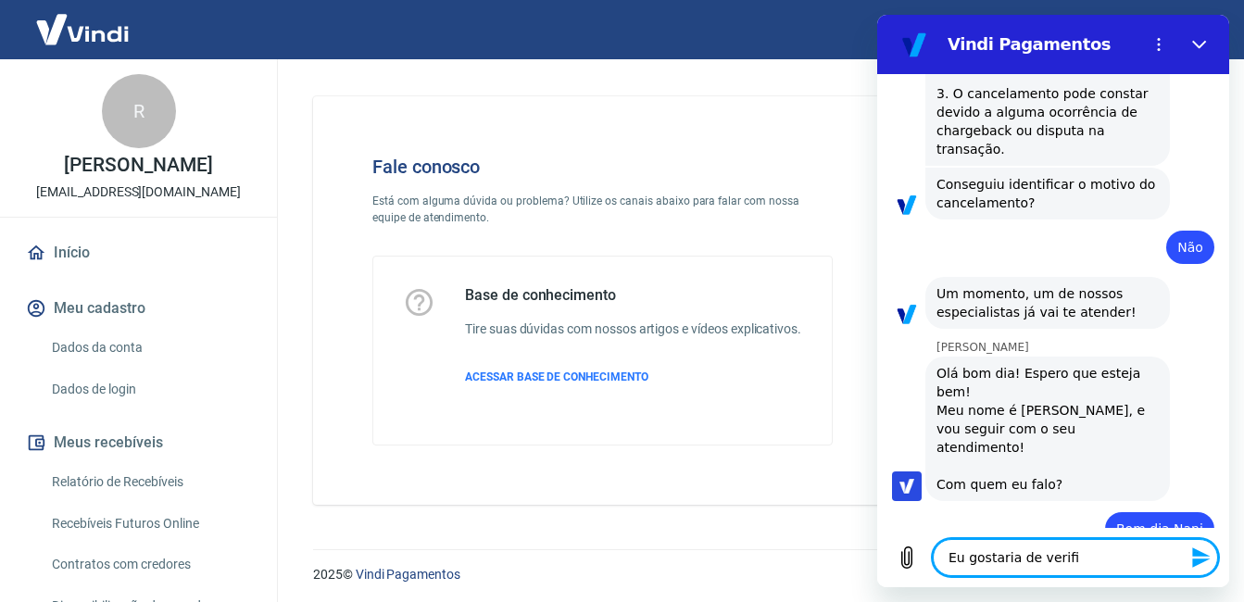
type textarea "Eu gostaria de verific"
type textarea "x"
type textarea "Eu gostaria de verifica"
type textarea "x"
type textarea "Eu gostaria de verificar"
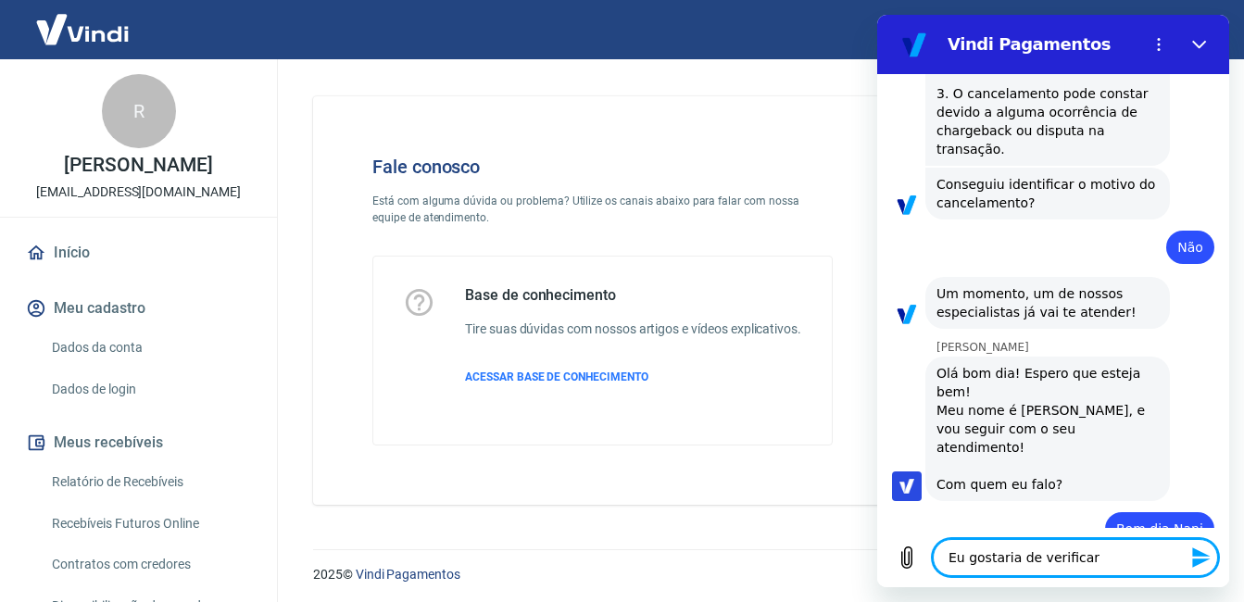
type textarea "x"
type textarea "Eu gostaria de verificar"
type textarea "x"
type textarea "Eu gostaria de verificar s"
type textarea "x"
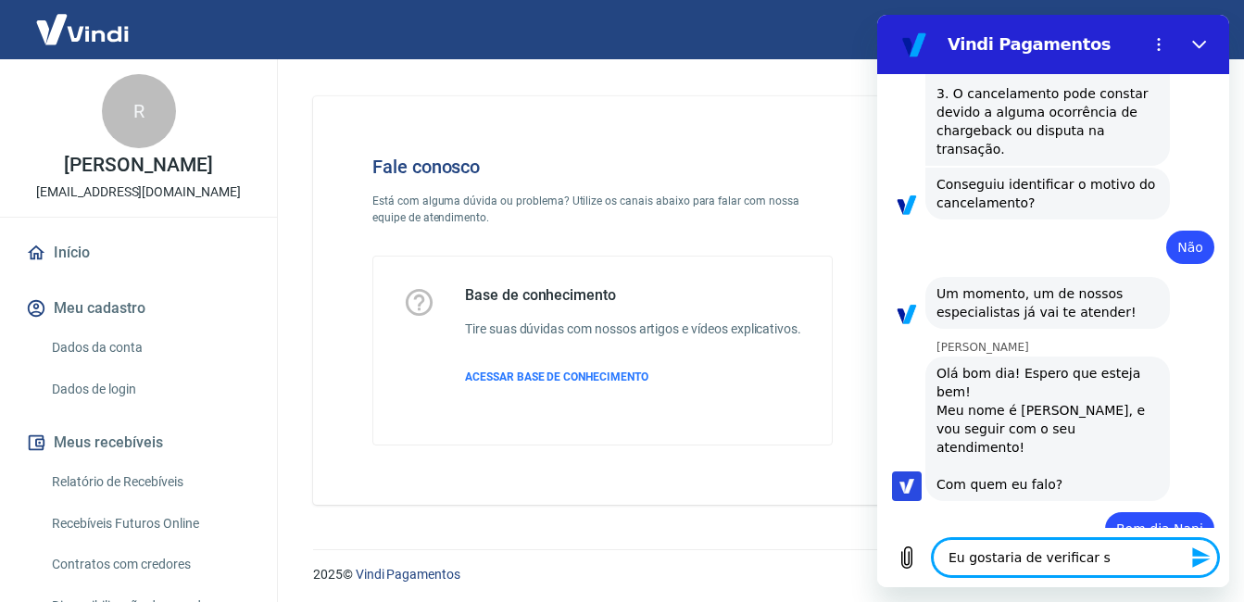
type textarea "Eu gostaria de verificar se"
type textarea "x"
type textarea "Eu gostaria de verificar se"
type textarea "x"
type textarea "Eu gostaria de verificar se o"
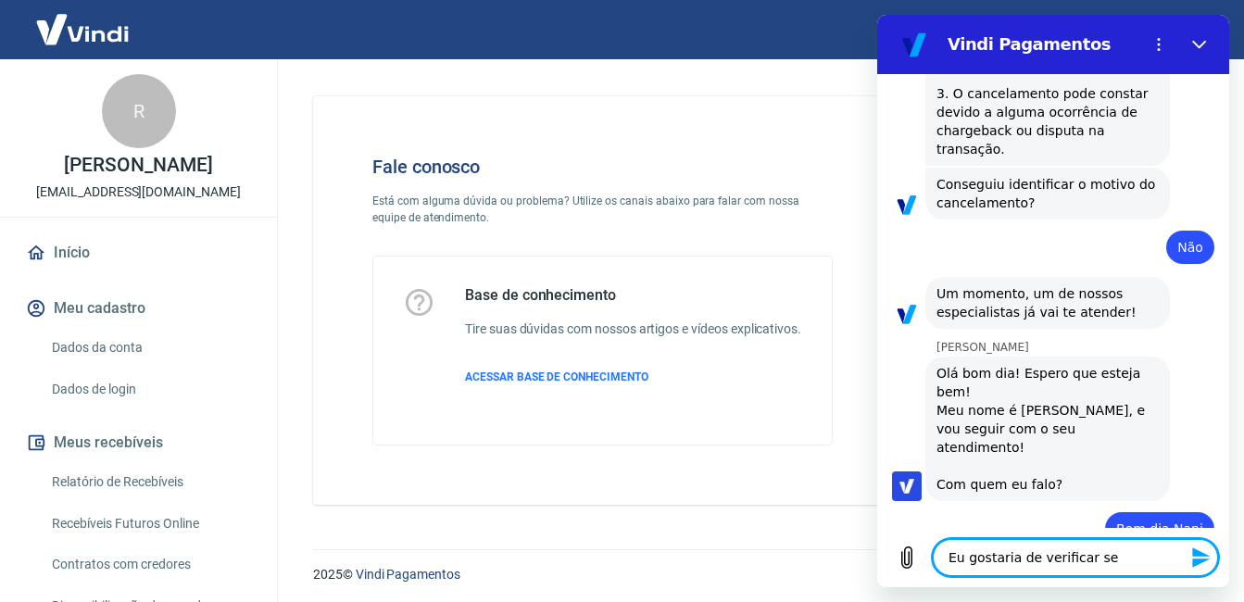
type textarea "x"
type textarea "Eu gostaria de verificar se o"
type textarea "x"
type textarea "Eu gostaria de verificar se o c"
type textarea "x"
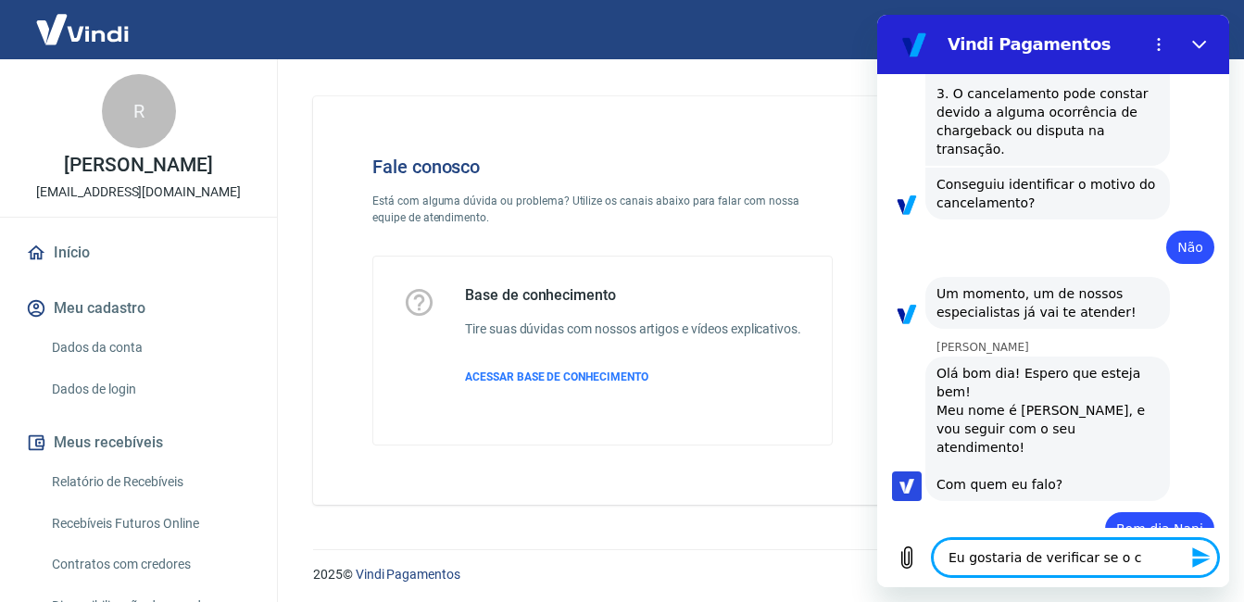
type textarea "Eu gostaria de verificar se o cl"
type textarea "x"
type textarea "Eu gostaria de verificar se o cli"
type textarea "x"
type textarea "Eu gostaria de verificar se o clie"
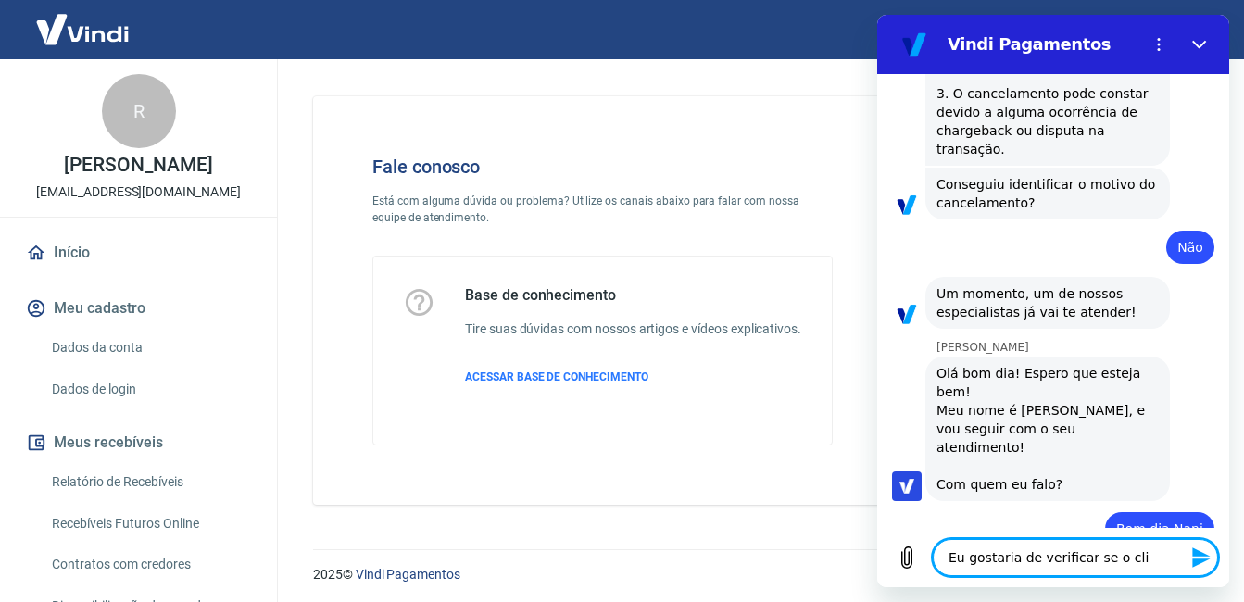
type textarea "x"
type textarea "Eu gostaria de verificar se o clien"
type textarea "x"
type textarea "Eu gostaria de verificar se o client"
type textarea "x"
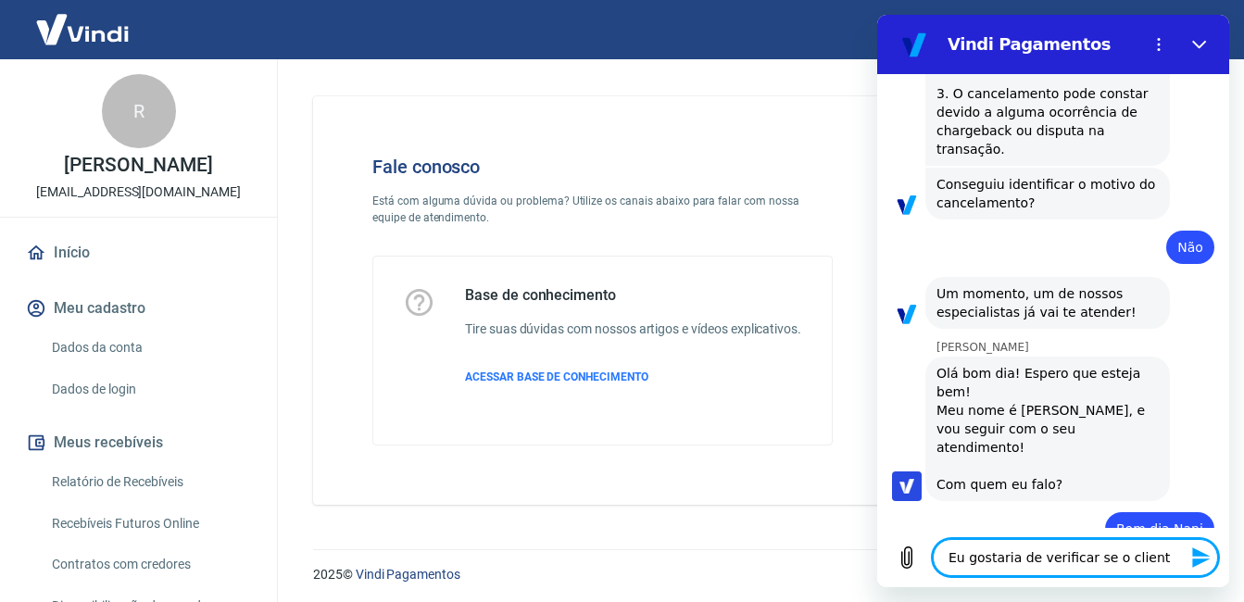
type textarea "Eu gostaria de verificar se o cliente"
type textarea "x"
type textarea "Eu gostaria de verificar se o cliente"
type textarea "x"
type textarea "Eu gostaria de verificar se o cliente c"
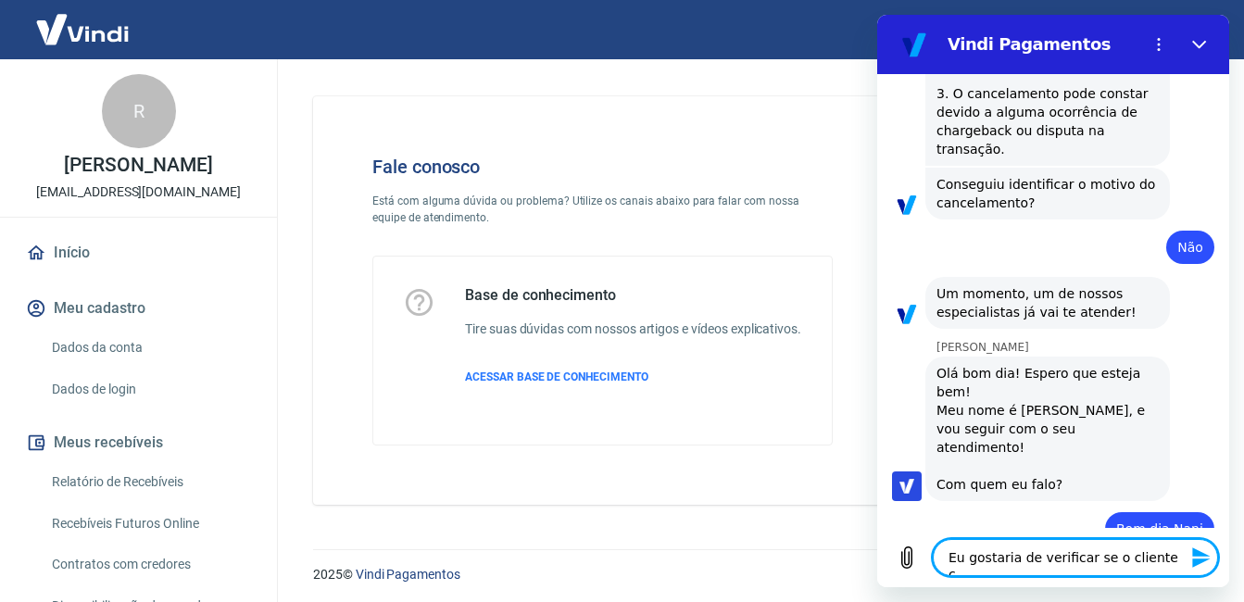
type textarea "x"
type textarea "Eu gostaria de verificar se o cliente ca"
type textarea "x"
type textarea "Eu gostaria de verificar se o cliente can"
type textarea "x"
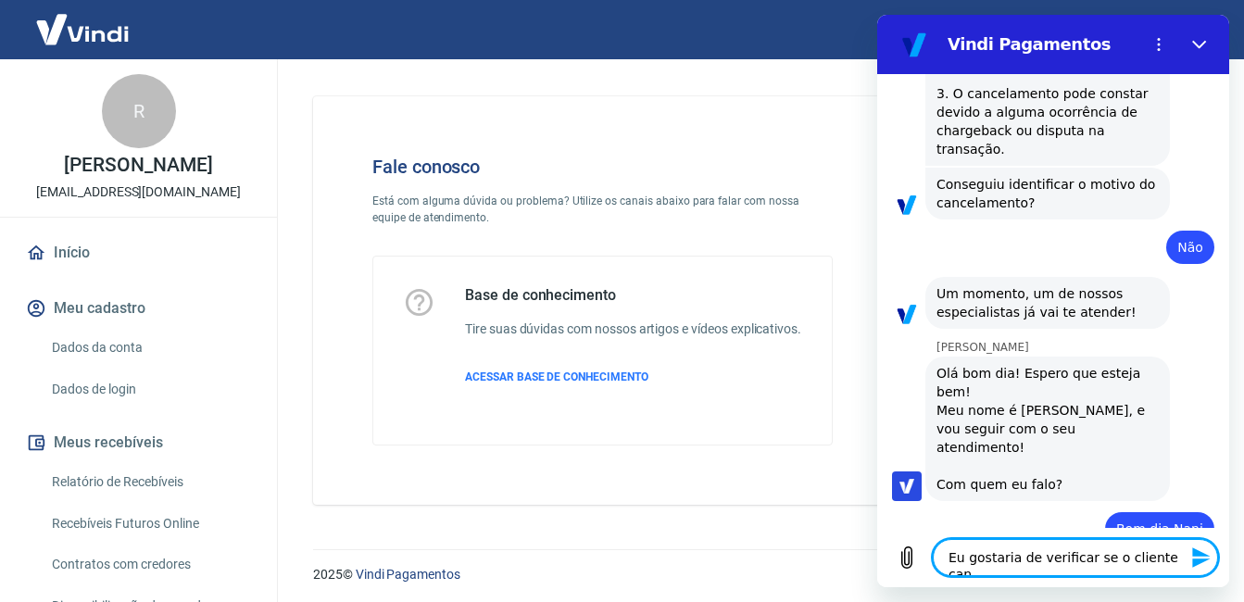
type textarea "Eu gostaria de verificar se o cliente canc"
type textarea "x"
type textarea "Eu gostaria de verificar se o cliente cance"
type textarea "x"
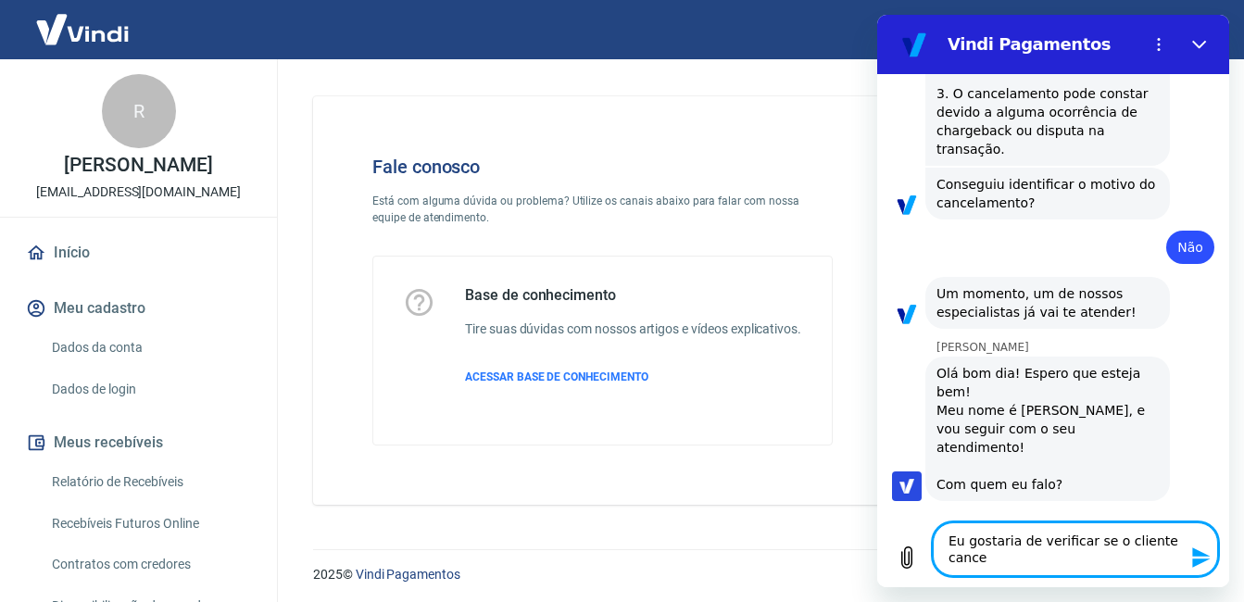
type textarea "Eu gostaria de verificar se o cliente cancel"
type textarea "x"
type textarea "Eu gostaria de verificar se o cliente cancelo"
type textarea "x"
type textarea "Eu gostaria de verificar se o cliente cancelou"
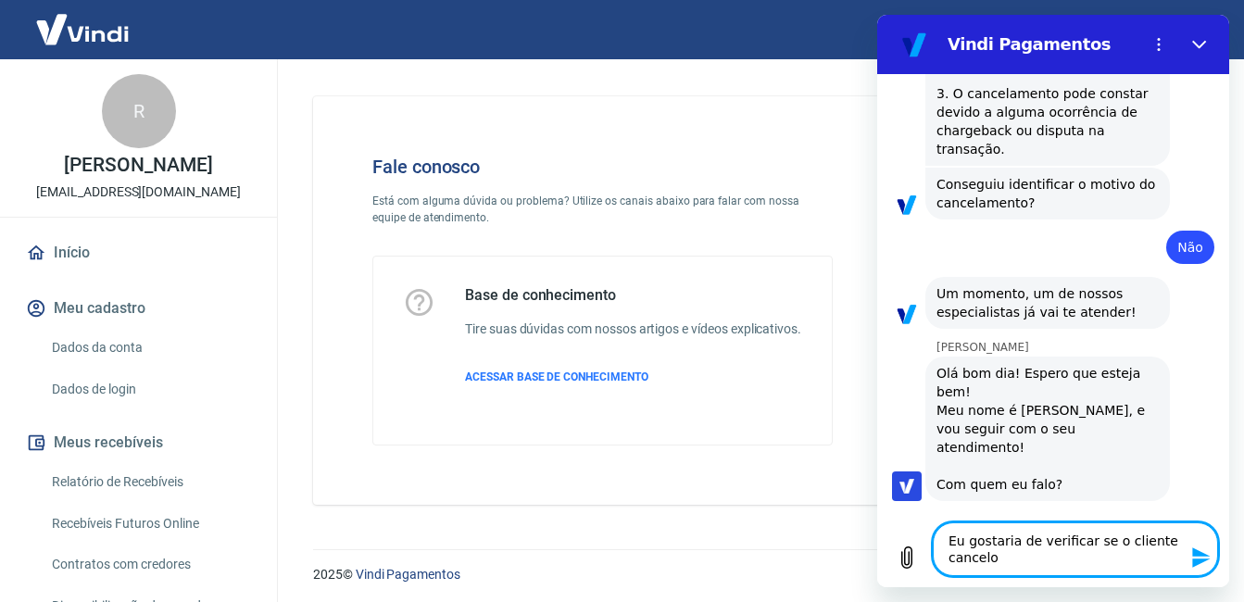
type textarea "x"
type textarea "Eu gostaria de verificar se o cliente cancelou"
type textarea "x"
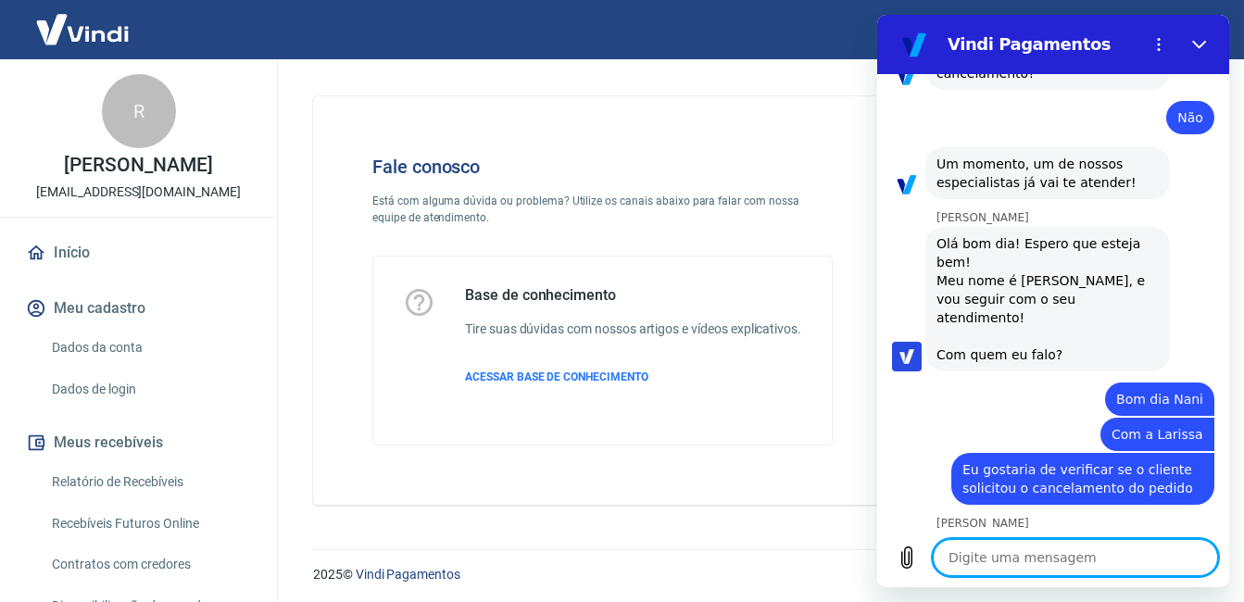
scroll to position [2064, 0]
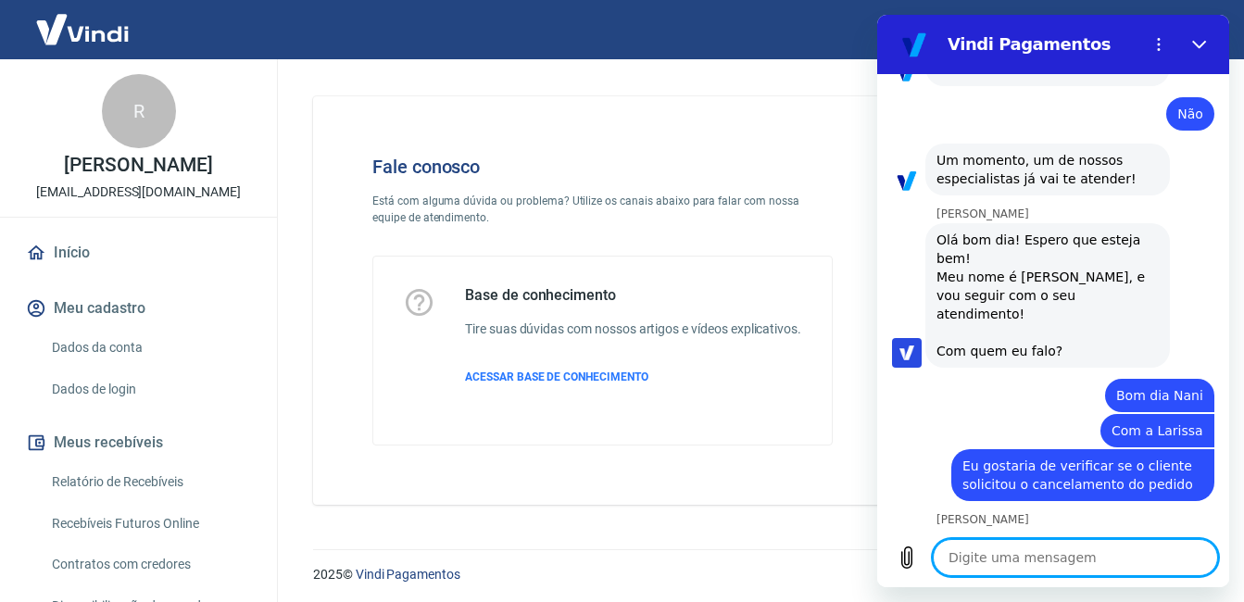
paste textarea "228856830"
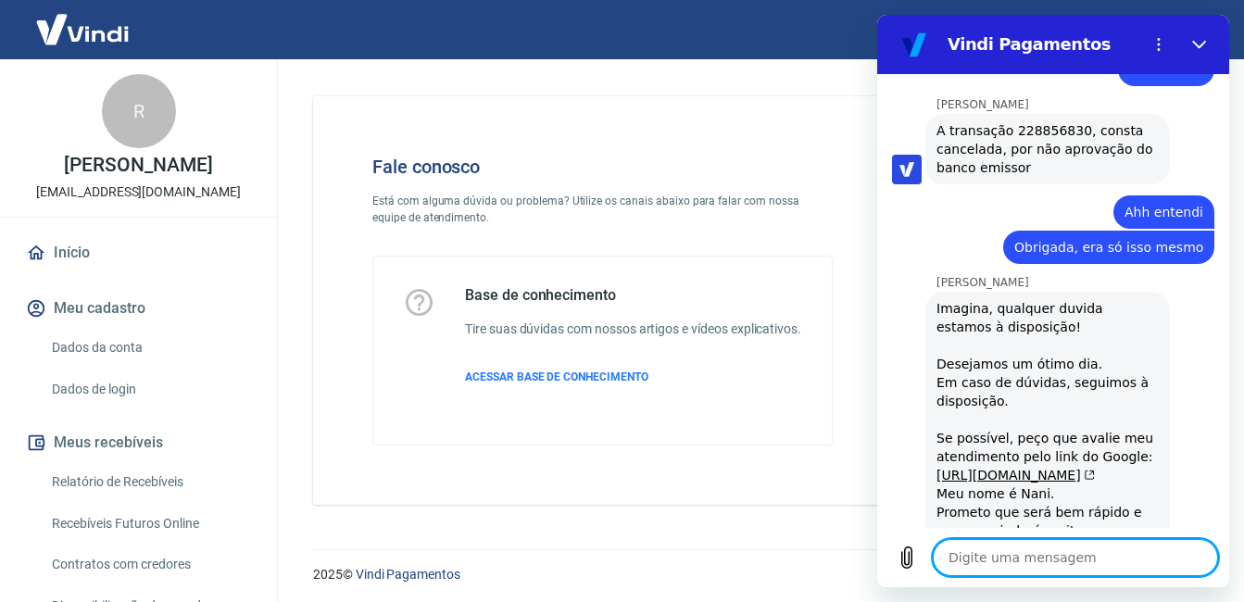
scroll to position [2607, 0]
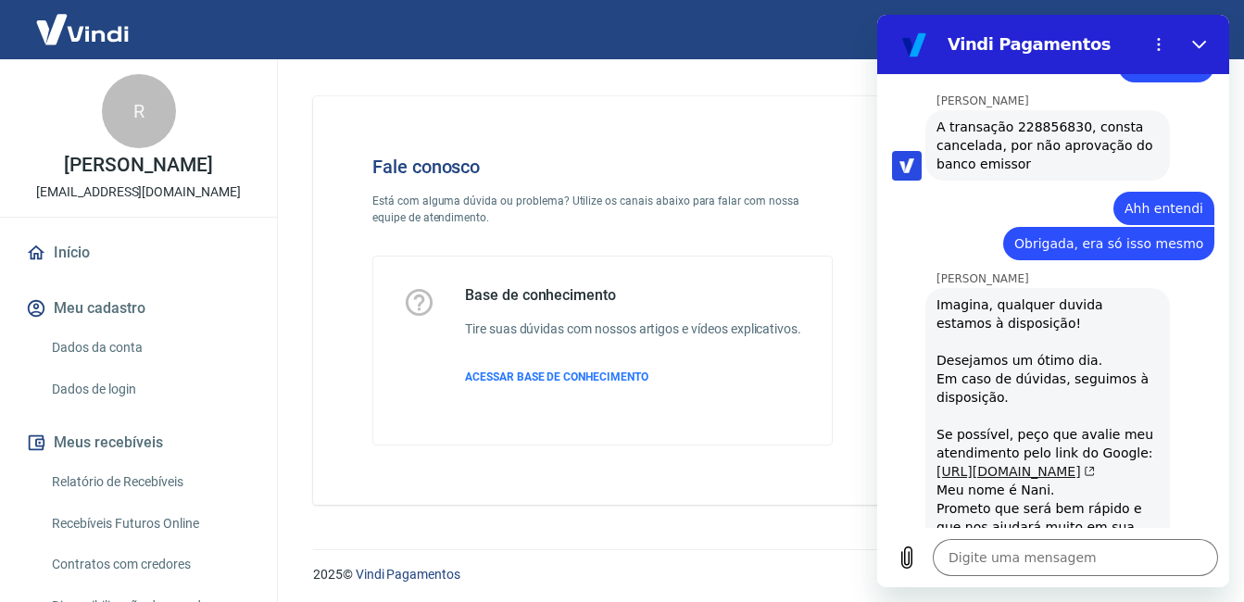
click at [1056, 464] on link "[URL][DOMAIN_NAME]" at bounding box center [1016, 471] width 158 height 15
click at [1027, 551] on textarea at bounding box center [1075, 557] width 285 height 37
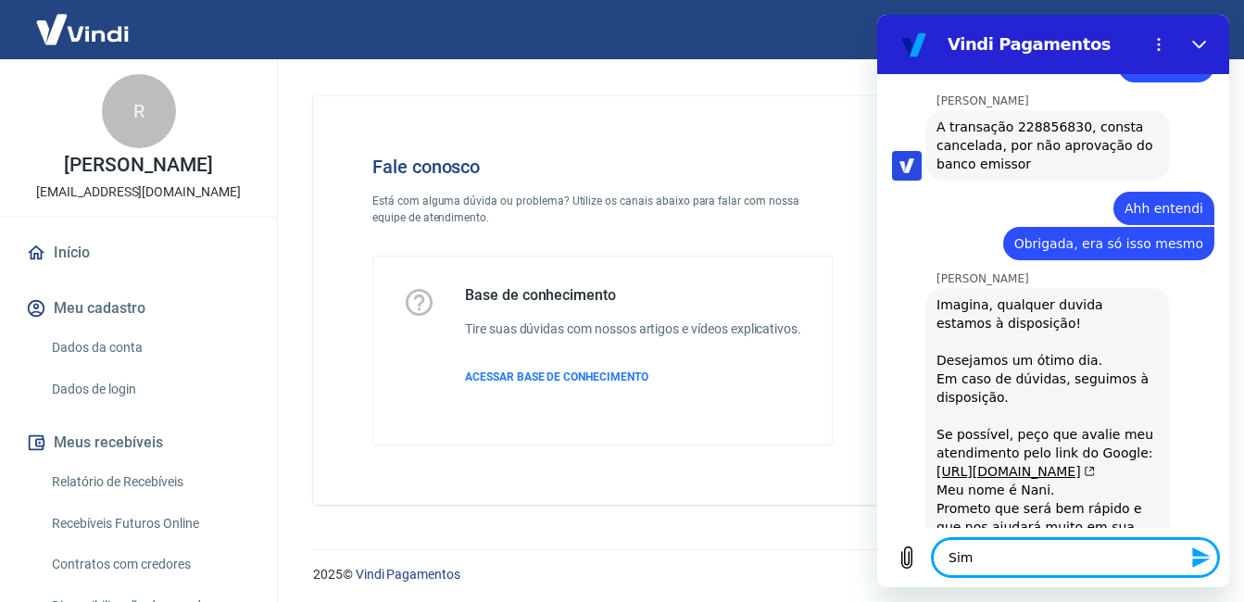
click at [1205, 559] on icon "Enviar mensagem" at bounding box center [1202, 558] width 22 height 22
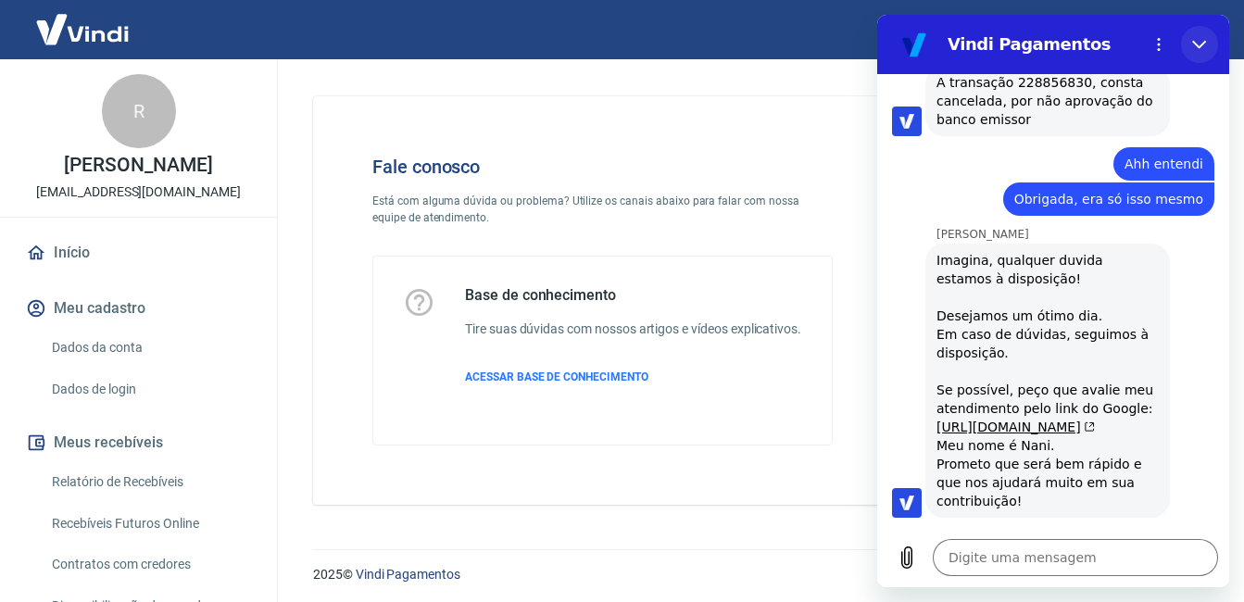
click at [1197, 57] on button "Fechar" at bounding box center [1199, 44] width 37 height 37
